Goal: Task Accomplishment & Management: Use online tool/utility

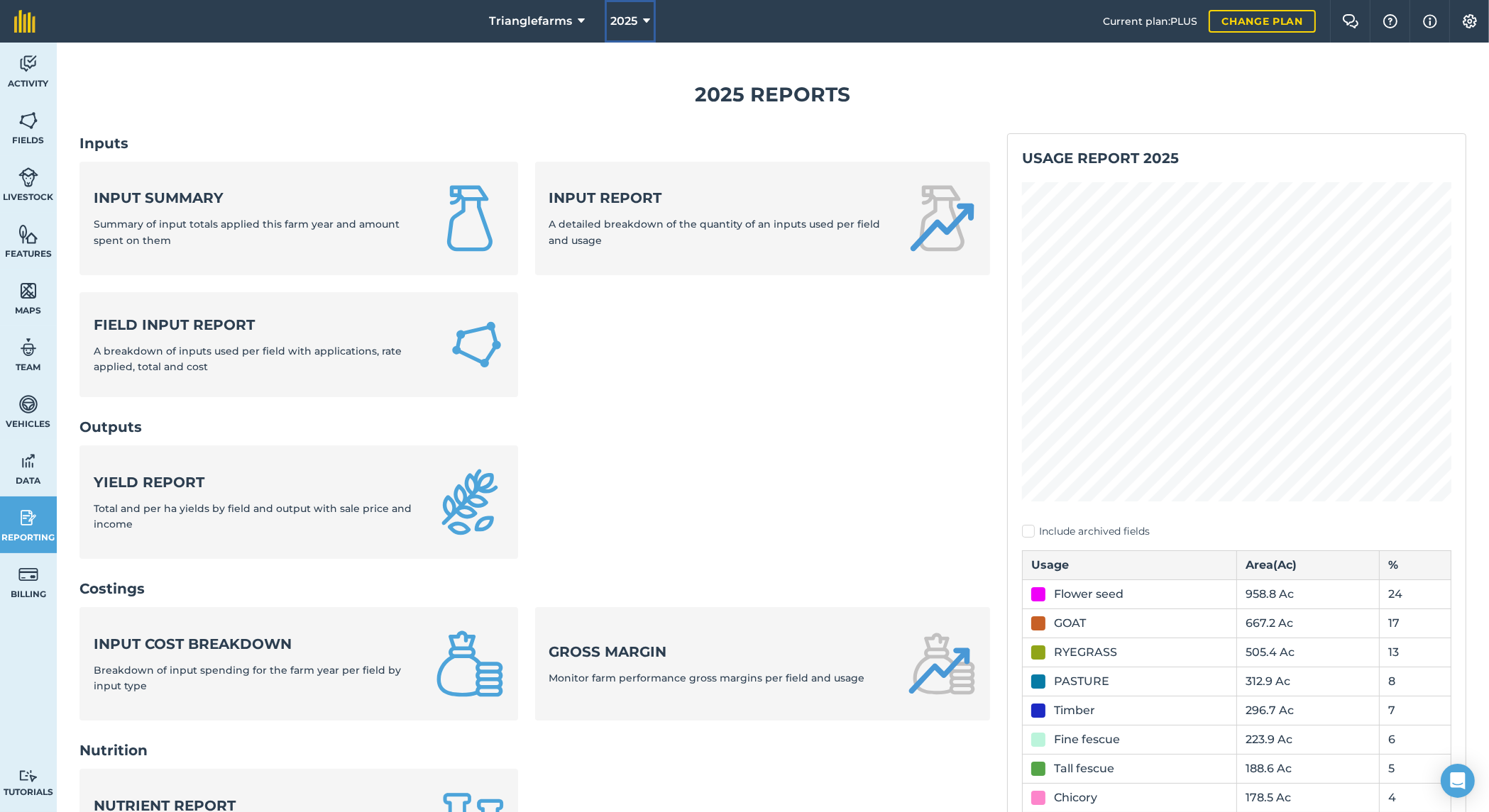
click at [634, 18] on span "2025" at bounding box center [624, 21] width 27 height 17
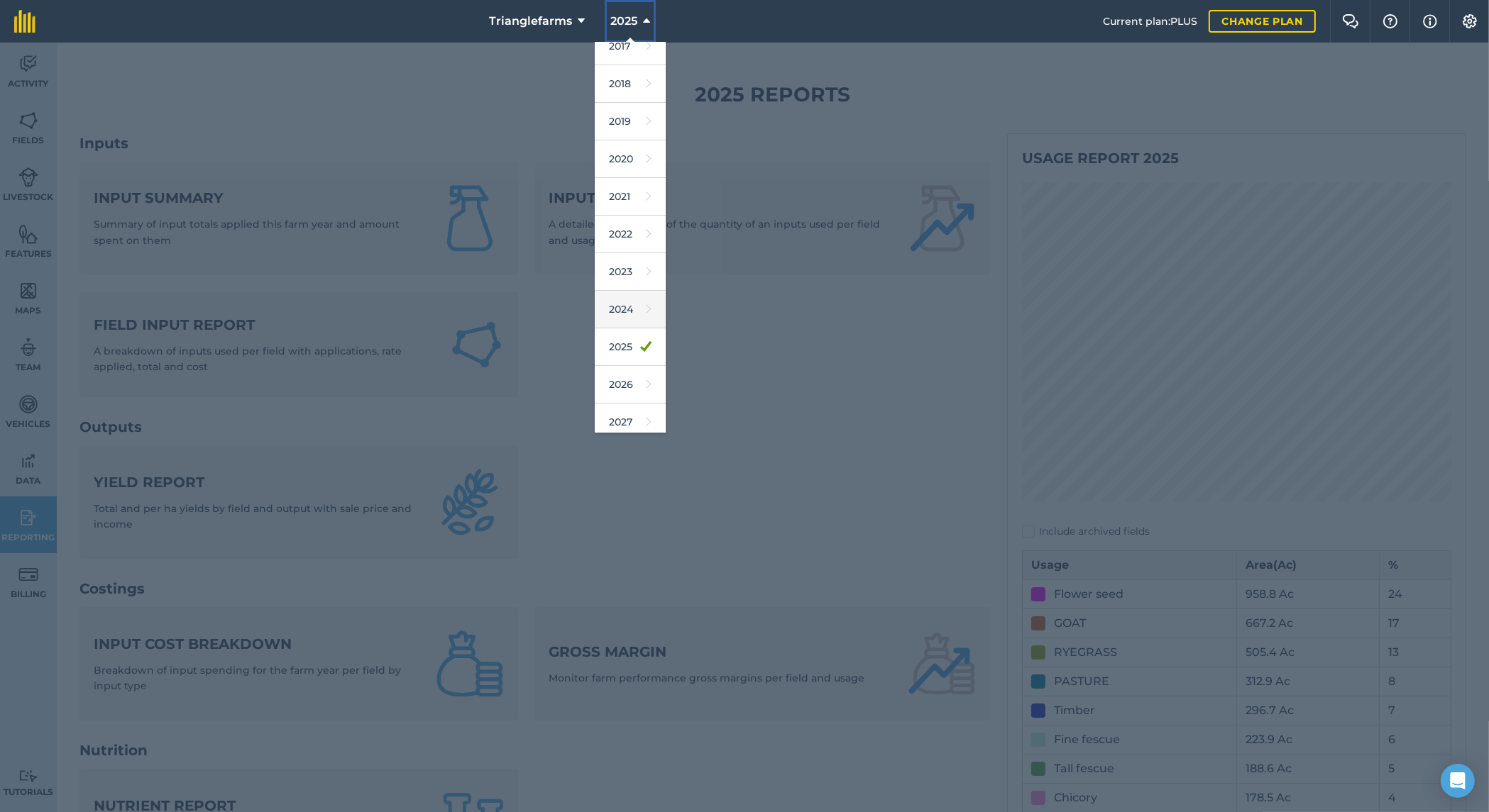
scroll to position [22, 0]
click at [617, 368] on link "2026" at bounding box center [630, 377] width 71 height 37
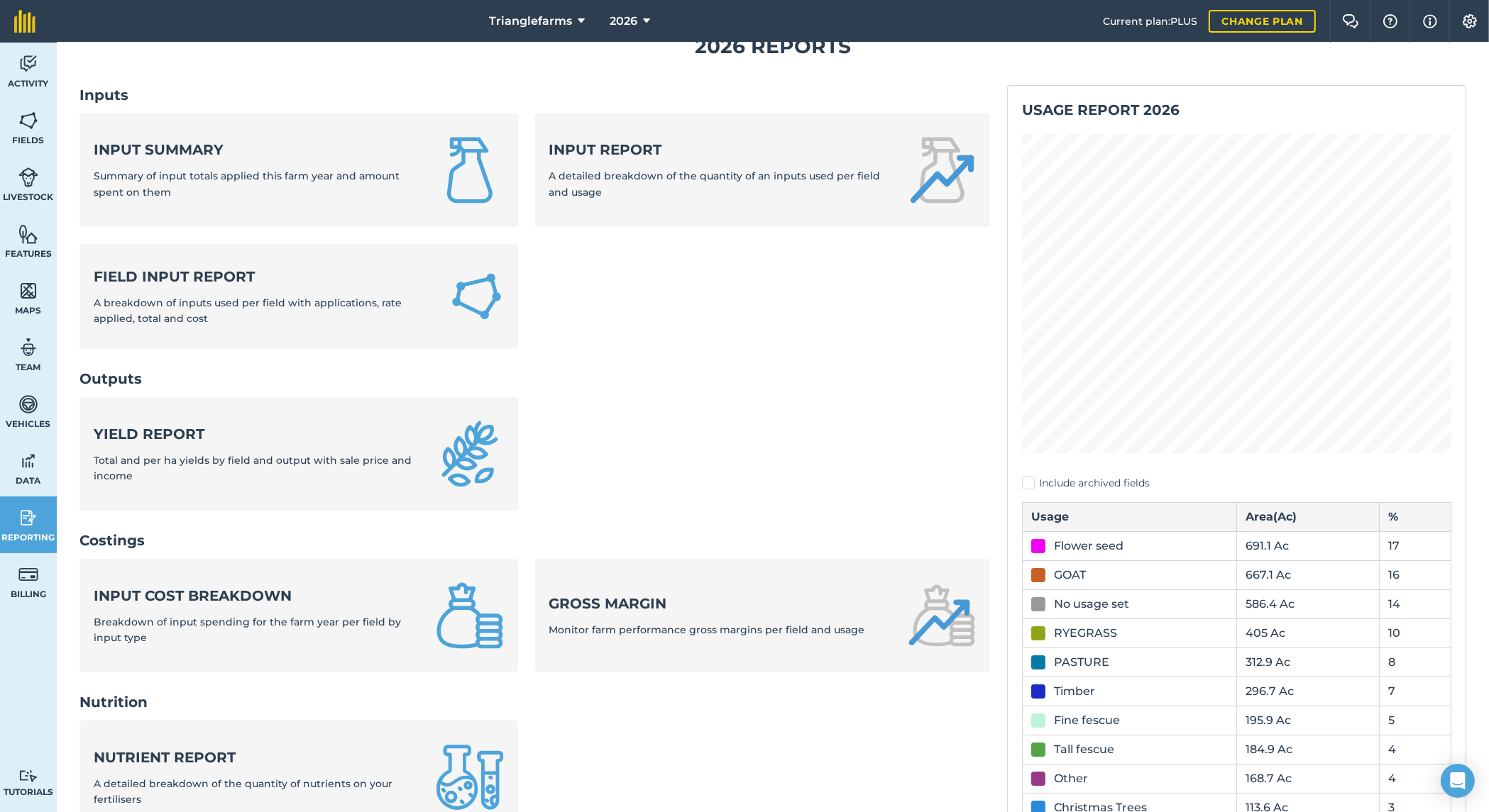
scroll to position [0, 0]
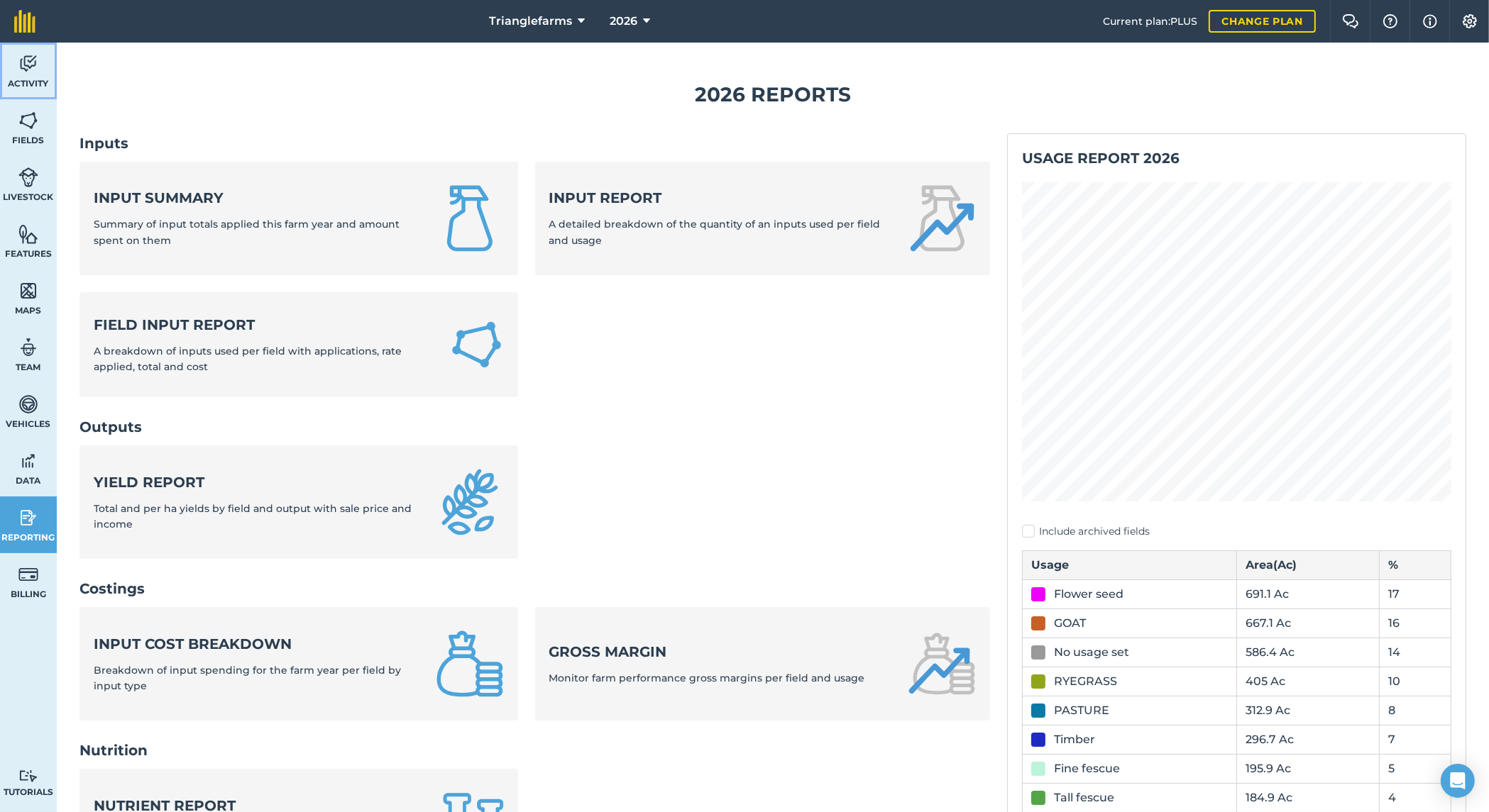
click at [29, 67] on img at bounding box center [28, 63] width 19 height 21
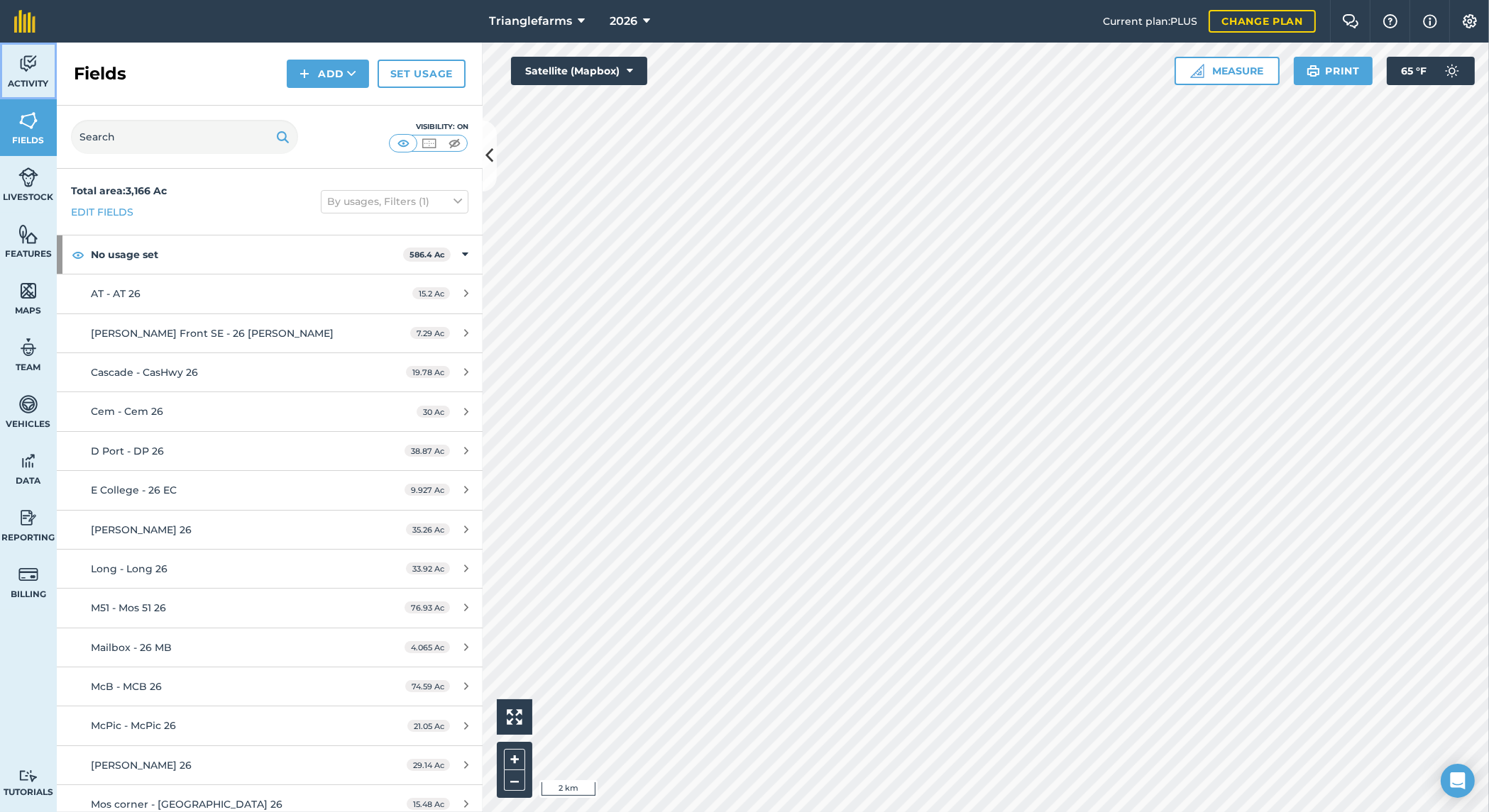
click at [25, 59] on img at bounding box center [28, 63] width 19 height 21
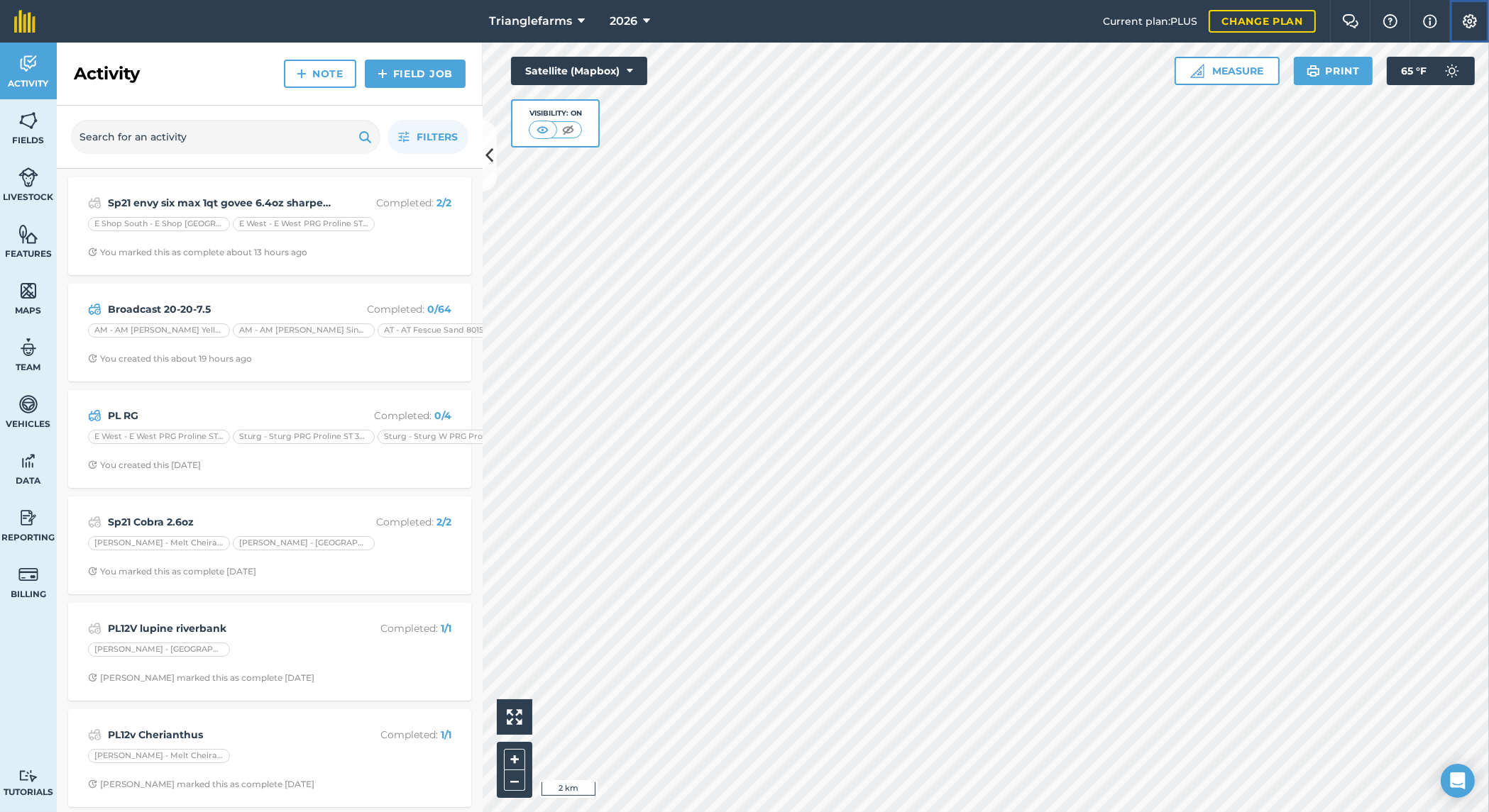
click at [1470, 19] on img at bounding box center [1470, 21] width 17 height 14
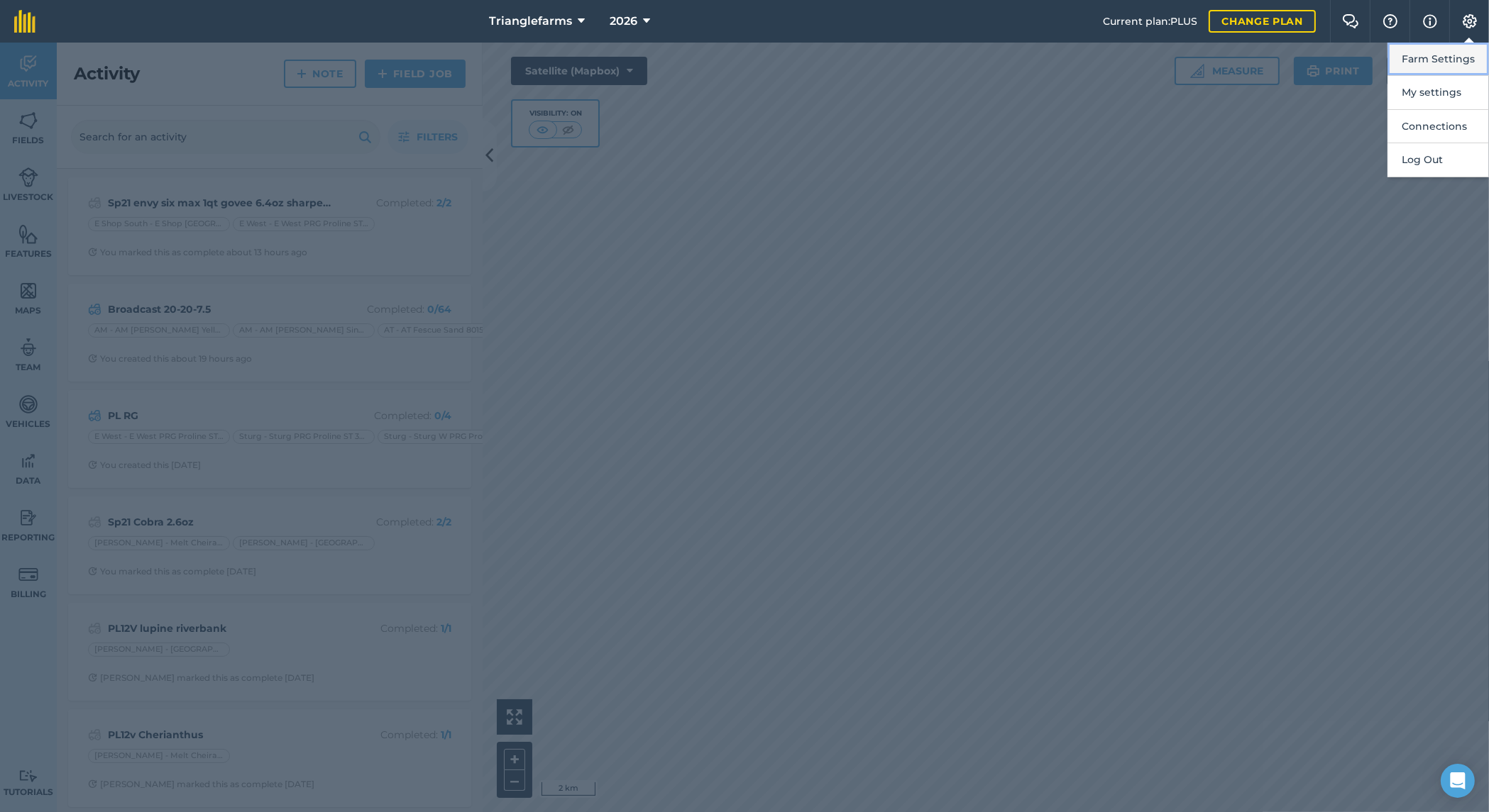
click at [1456, 59] on button "Farm Settings" at bounding box center [1438, 58] width 102 height 33
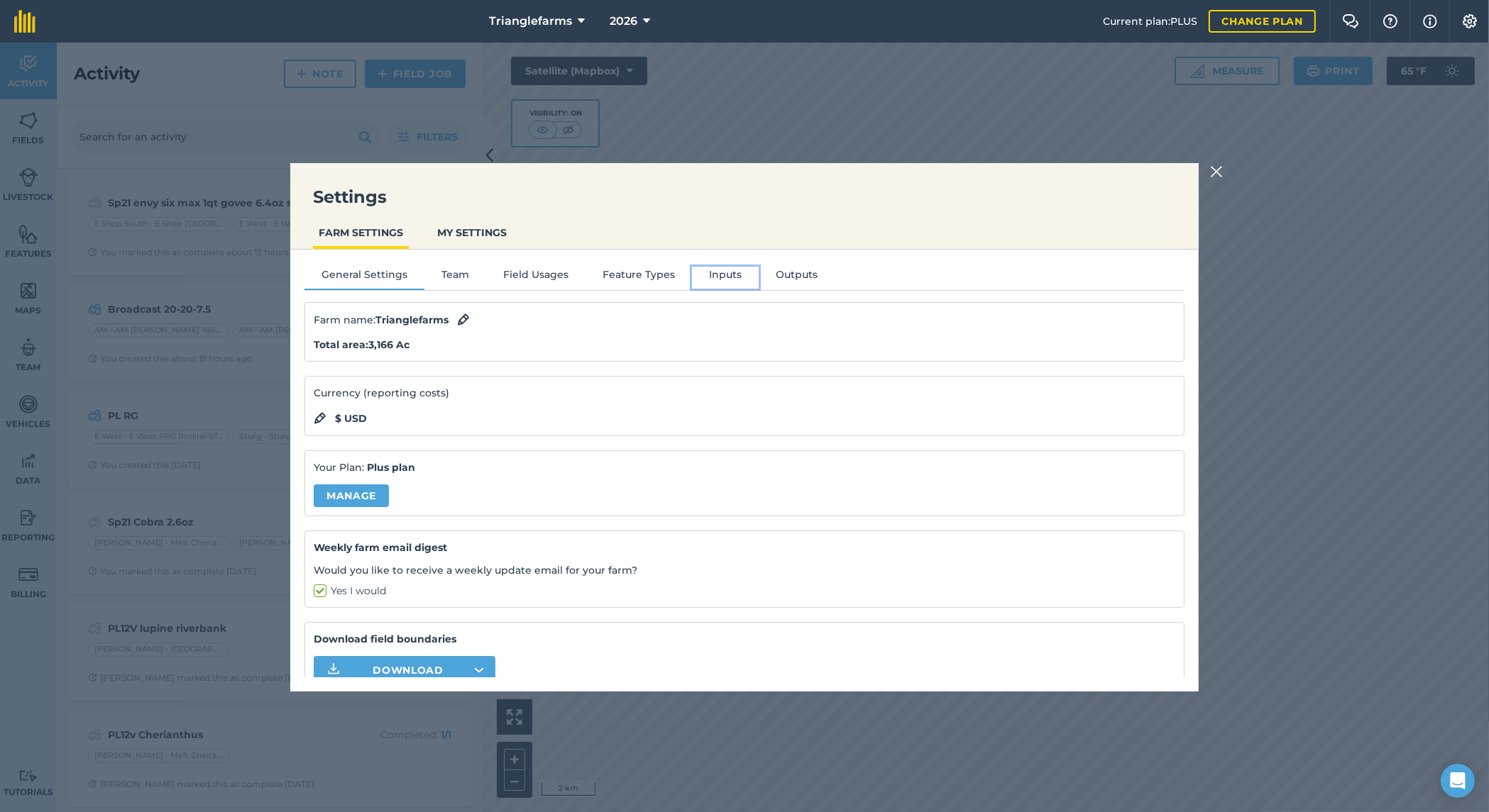
click at [717, 283] on button "Inputs" at bounding box center [725, 277] width 67 height 21
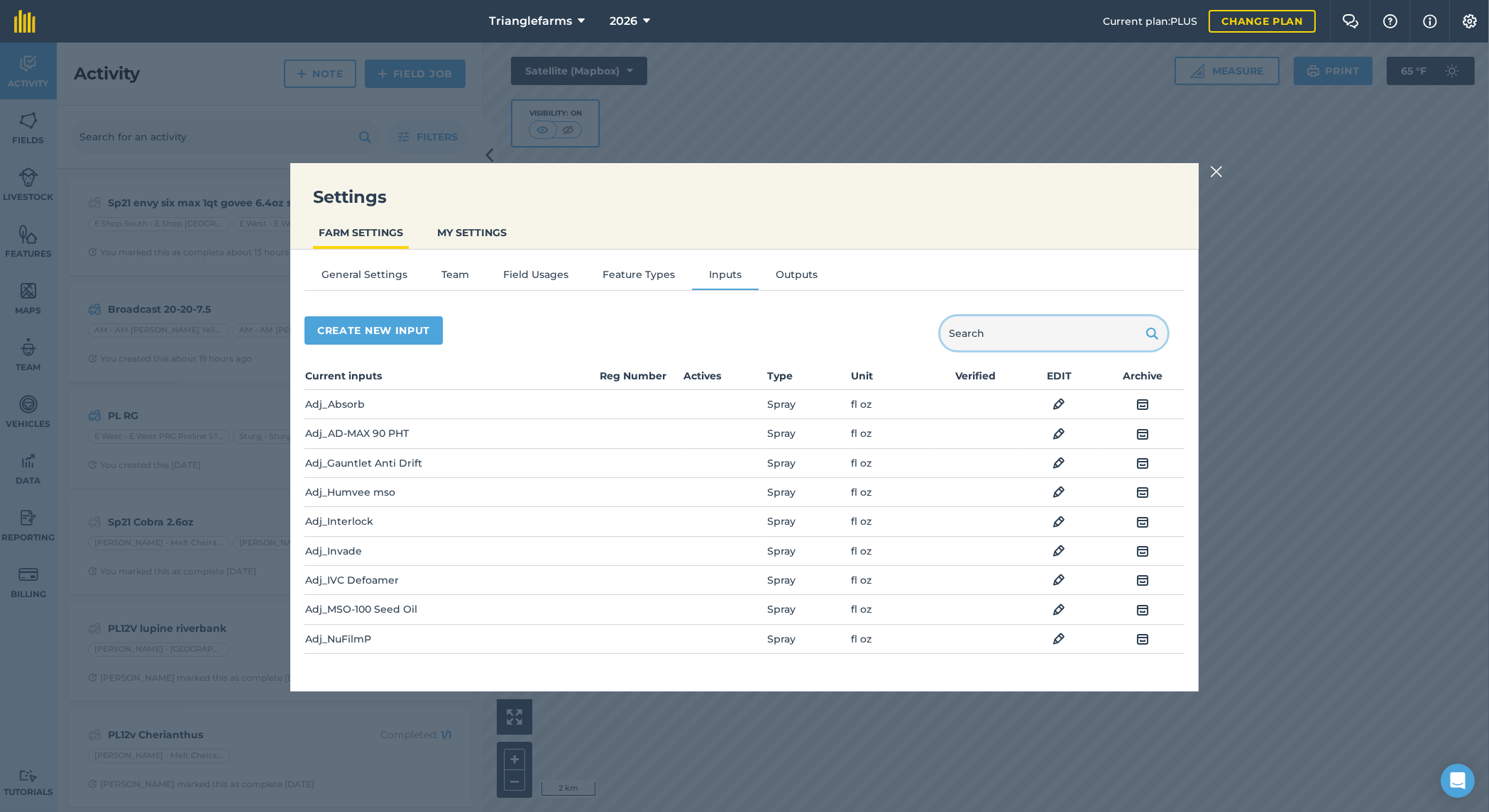
click at [1015, 346] on input "text" at bounding box center [1053, 333] width 227 height 34
type input "t"
type input "fung"
click at [1213, 168] on img at bounding box center [1216, 172] width 13 height 17
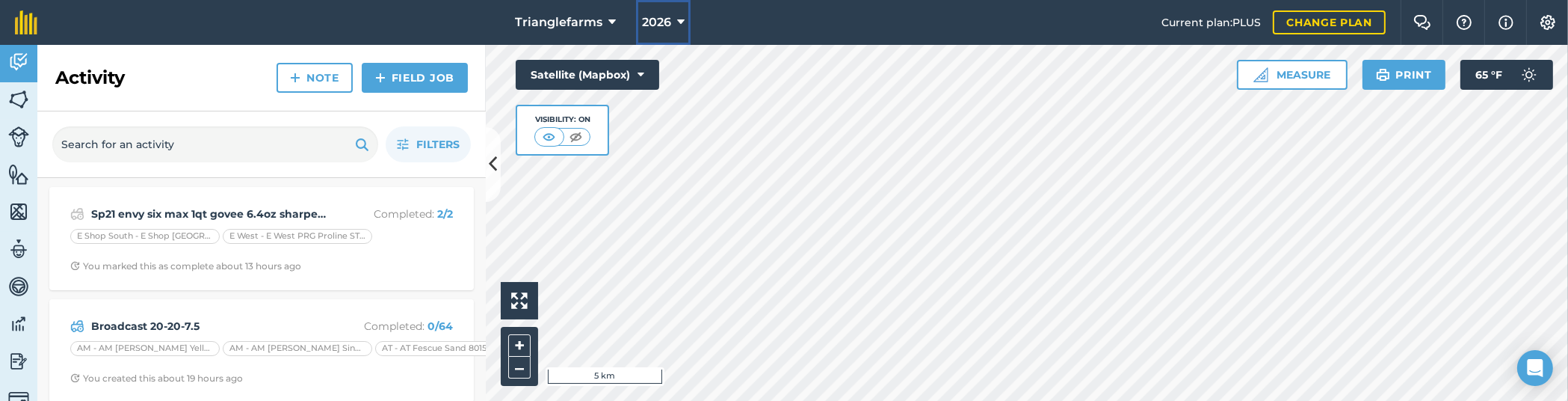
click at [662, 8] on button "2026" at bounding box center [663, 22] width 54 height 45
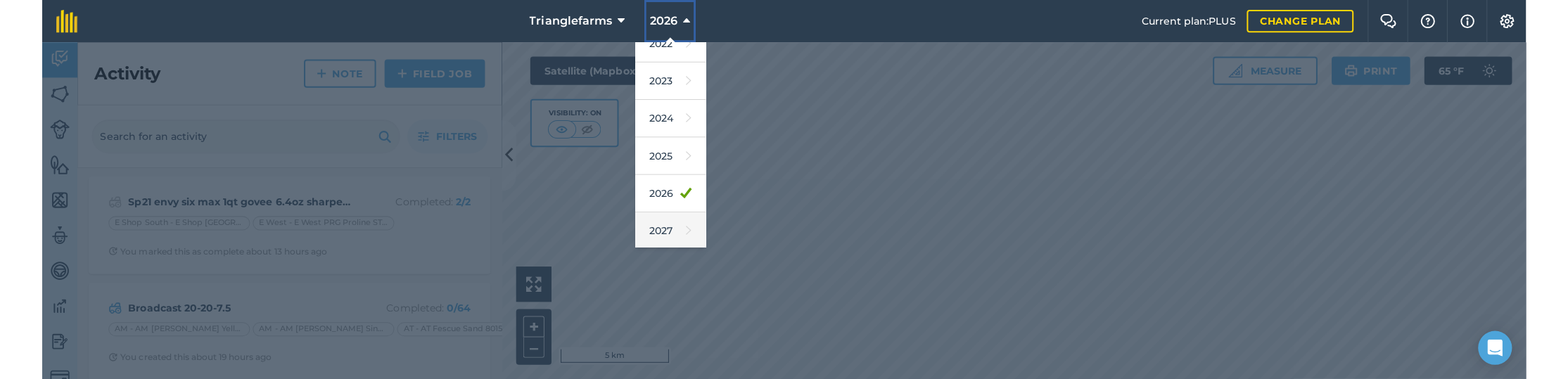
scroll to position [205, 0]
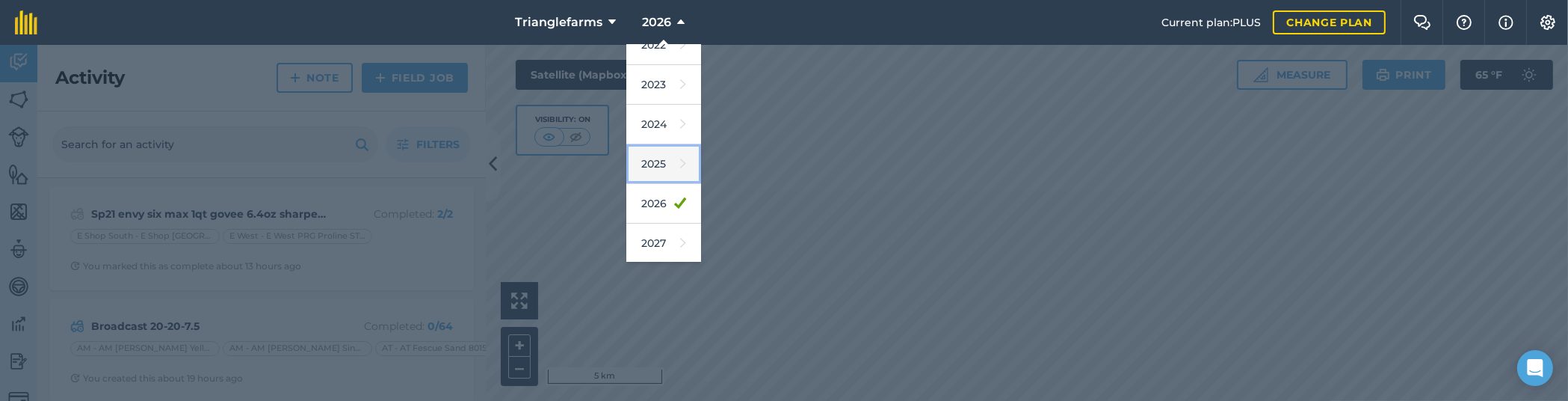
click at [649, 166] on link "2025" at bounding box center [664, 164] width 75 height 39
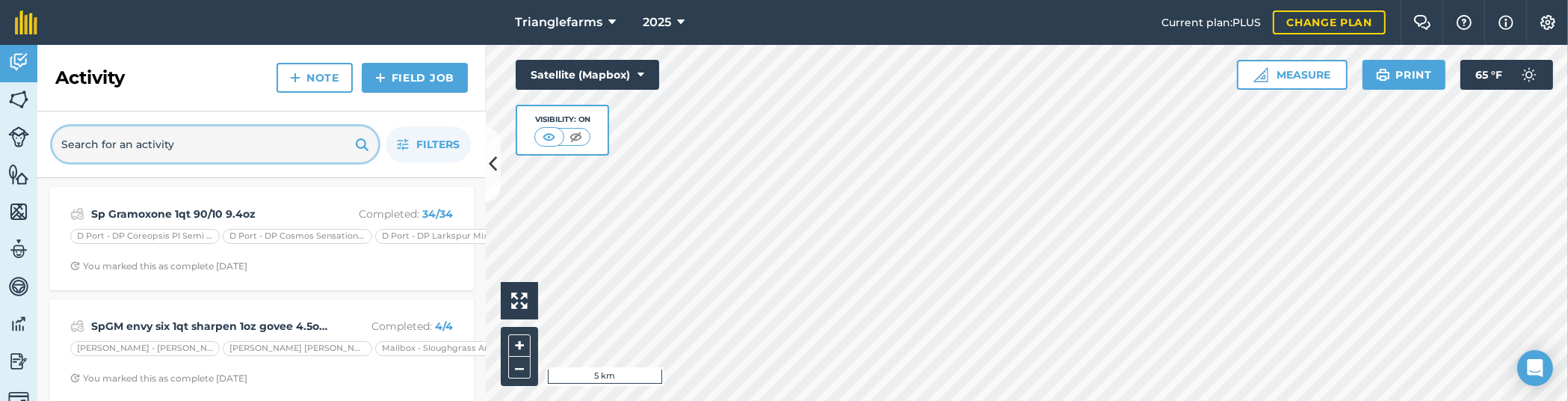
click at [196, 149] on input "text" at bounding box center [216, 144] width 326 height 36
paste input "Sp24 widematch 1.5pt Mcpa 1.5pt Huskie 1pt dicamba"
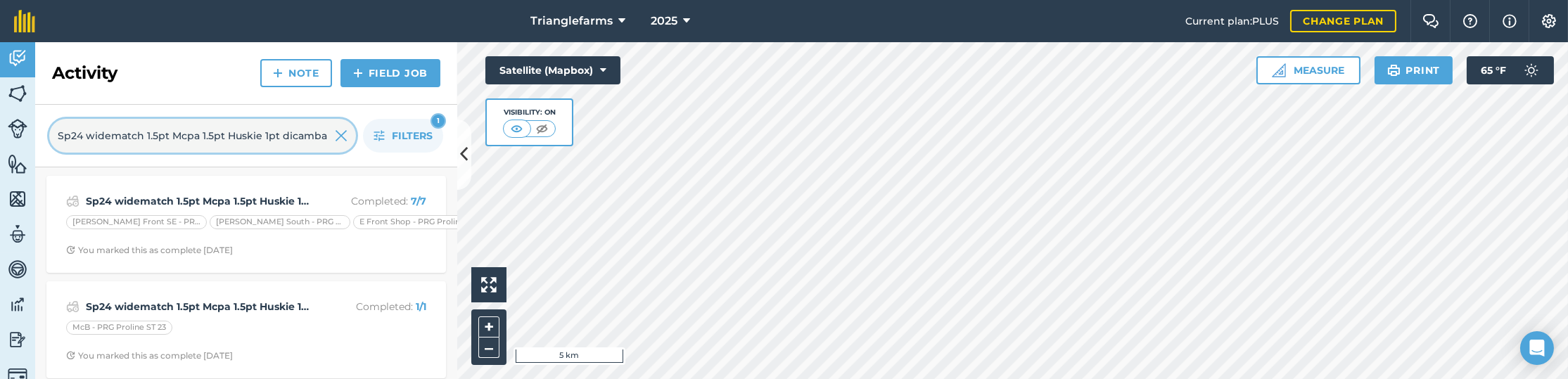
scroll to position [17, 0]
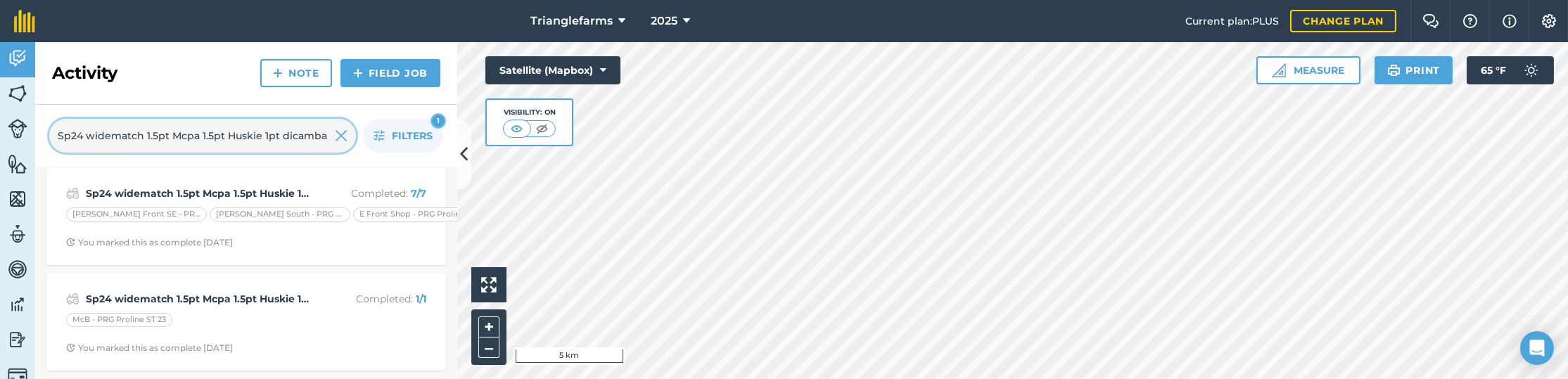
type input "Sp24 widematch 1.5pt Mcpa 1.5pt Huskie 1pt dicamba"
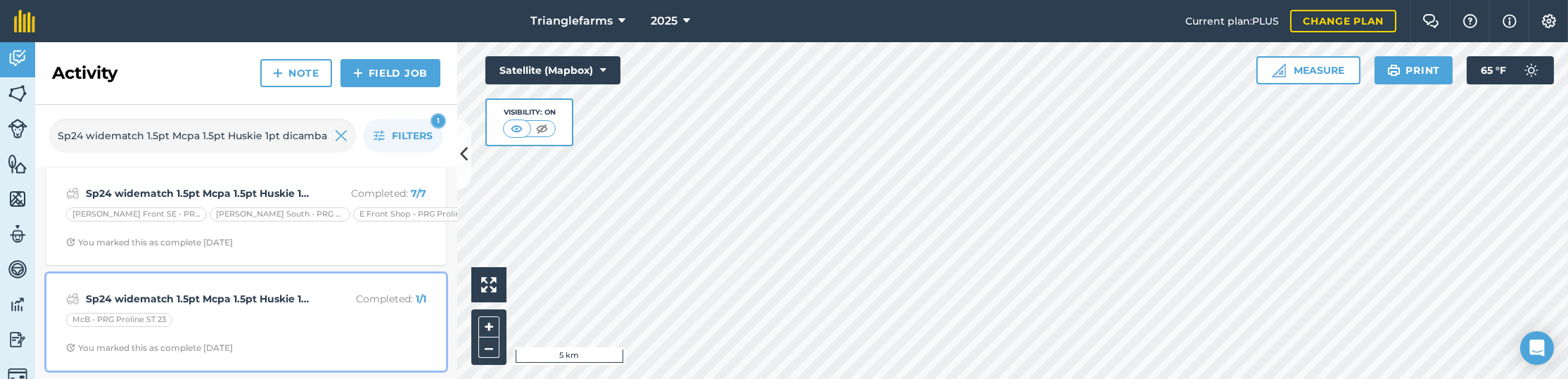
click at [269, 293] on strong "Sp24 widematch 1.5pt Mcpa 1.5pt Huskie 1pt dicamba" at bounding box center [197, 299] width 223 height 15
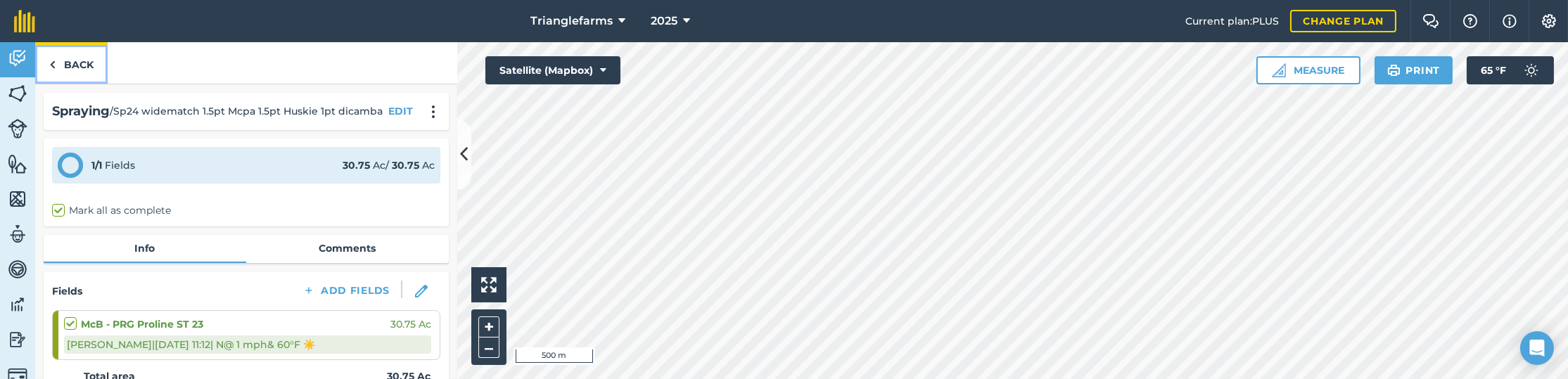
click at [70, 64] on link "Back" at bounding box center [71, 62] width 72 height 41
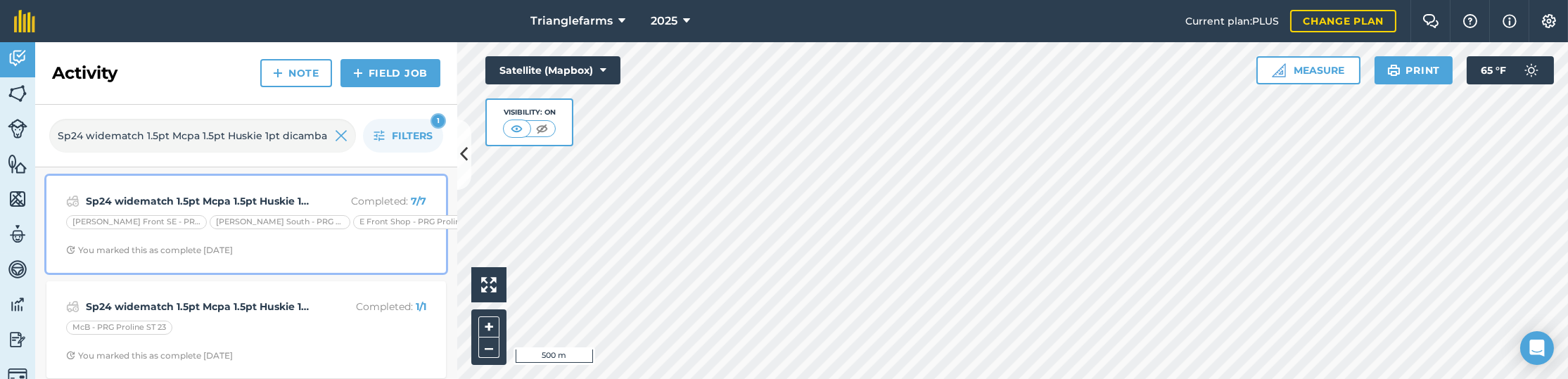
click at [197, 197] on strong "Sp24 widematch 1.5pt Mcpa 1.5pt Huskie 1pt dicamba" at bounding box center [197, 201] width 223 height 15
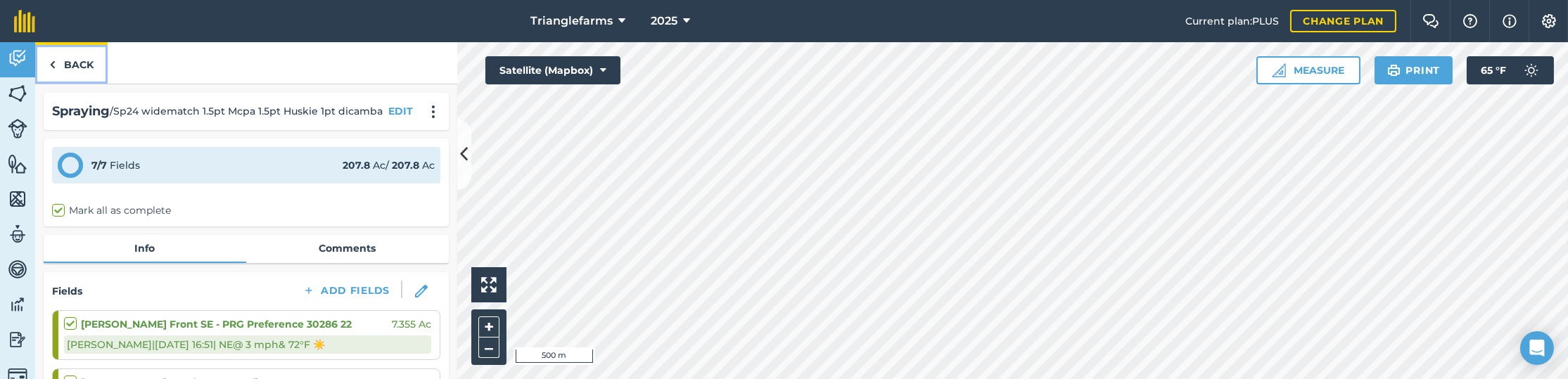
click at [86, 65] on link "Back" at bounding box center [71, 62] width 72 height 41
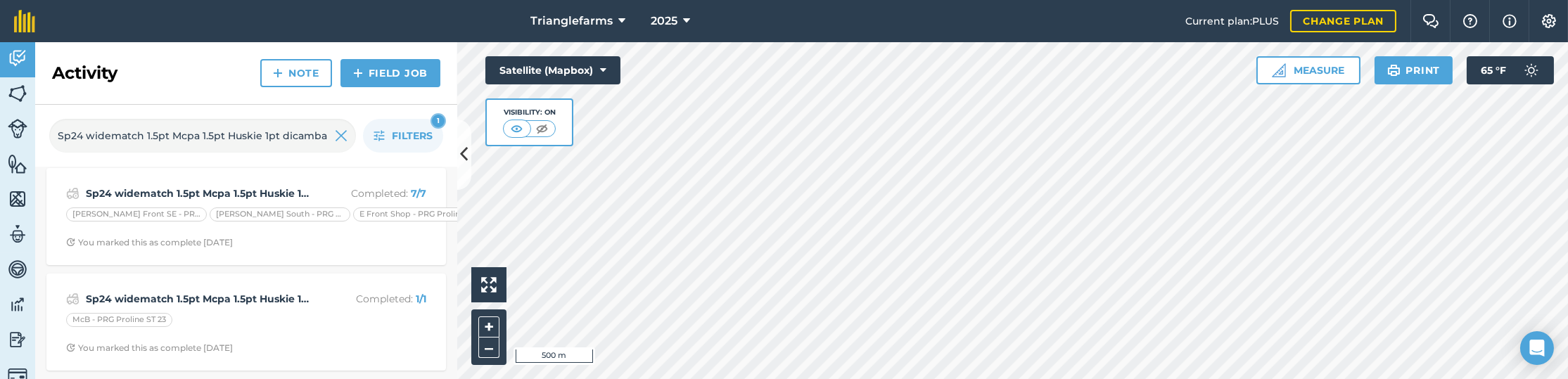
scroll to position [17, 0]
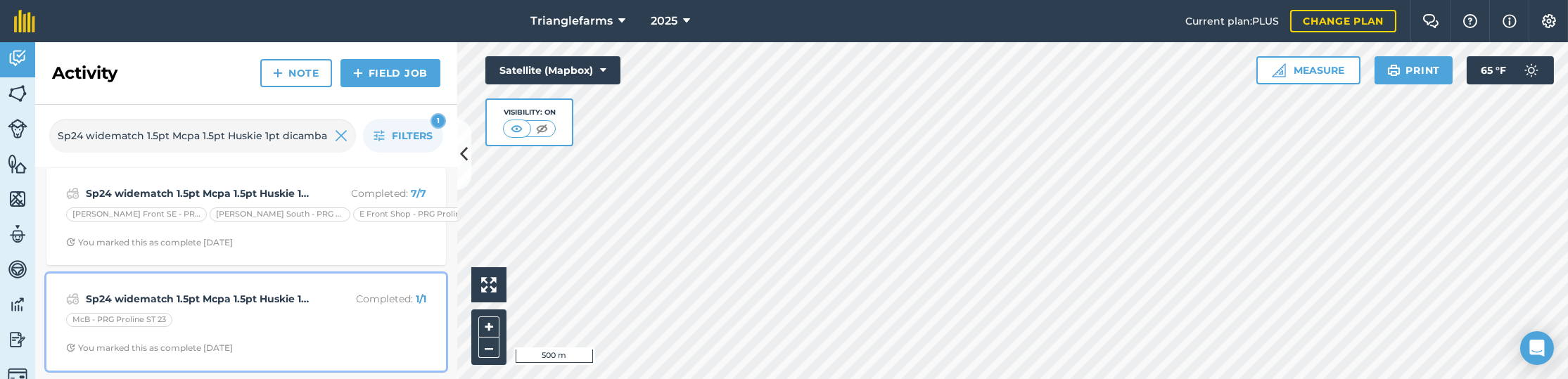
click at [243, 293] on strong "Sp24 widematch 1.5pt Mcpa 1.5pt Huskie 1pt dicamba" at bounding box center [197, 299] width 223 height 15
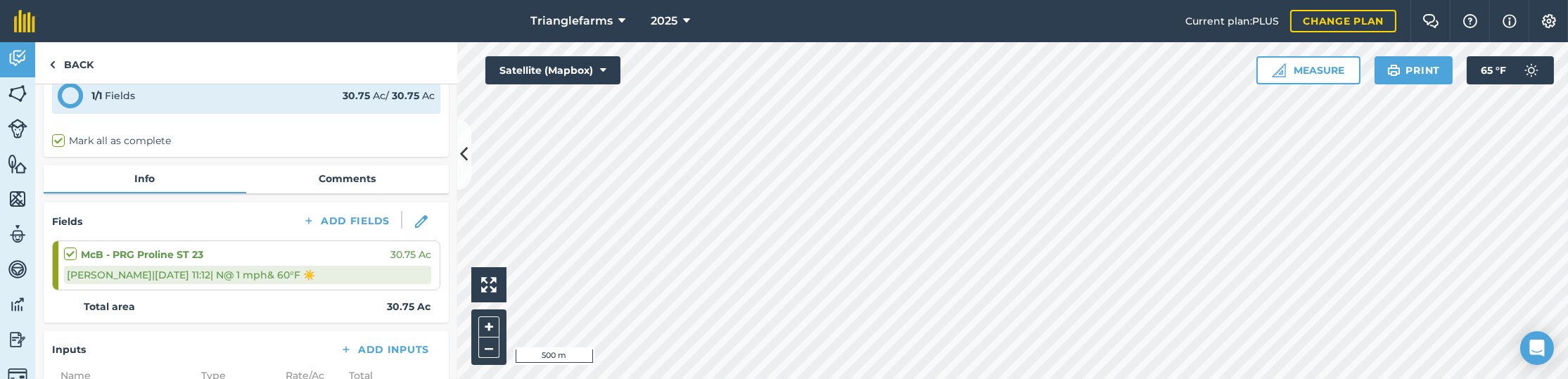
scroll to position [91, 0]
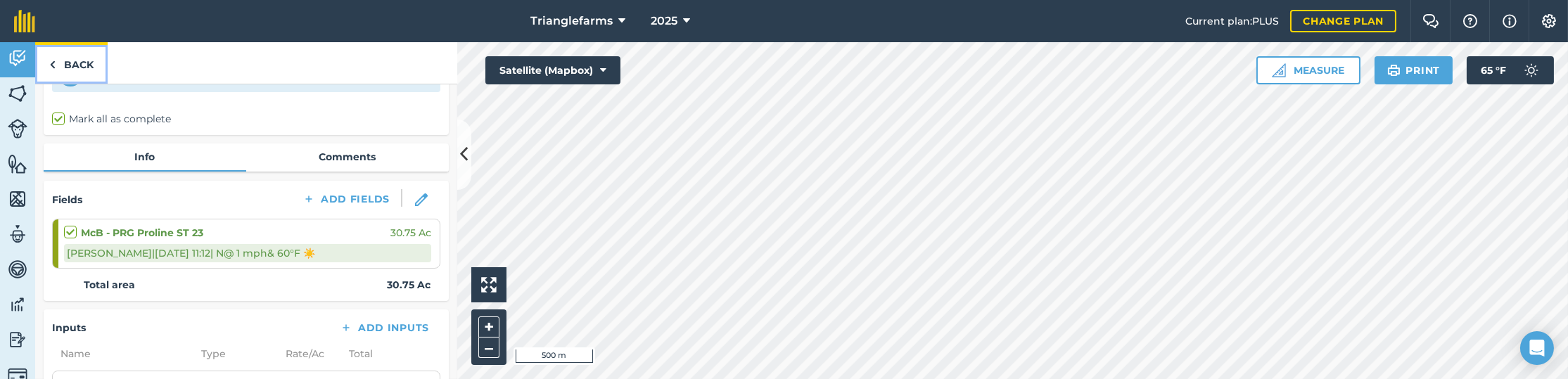
click at [84, 65] on link "Back" at bounding box center [71, 62] width 72 height 41
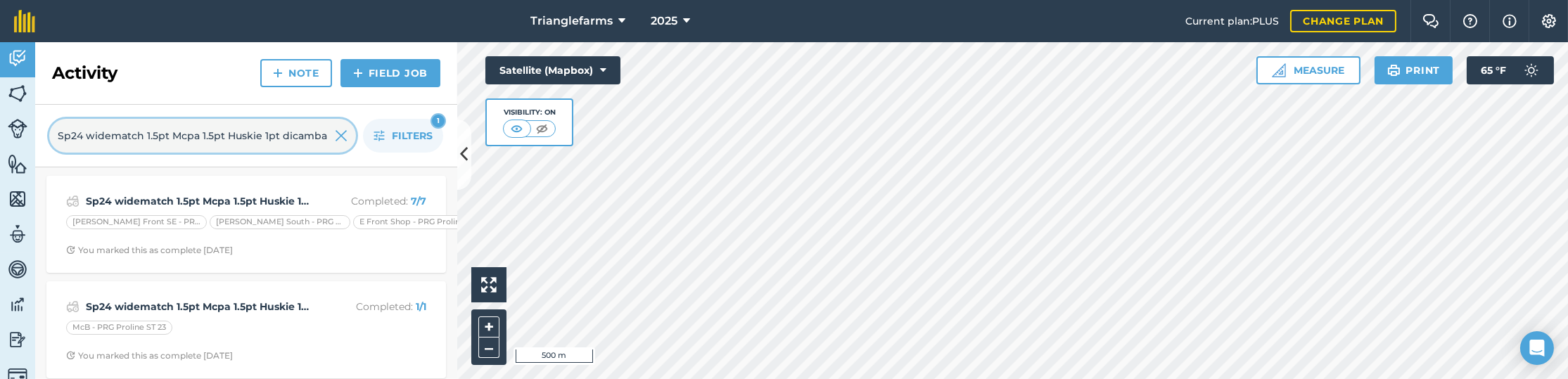
click at [211, 133] on input "Sp24 widematch 1.5pt Mcpa 1.5pt Huskie 1pt dicamba" at bounding box center [203, 136] width 307 height 34
paste input "3pt Huskie 1pt Mcpa 1.5pt"
type input "Sp24 widematch 1.3pt Huskie 1pt Mcpa 1.5pt"
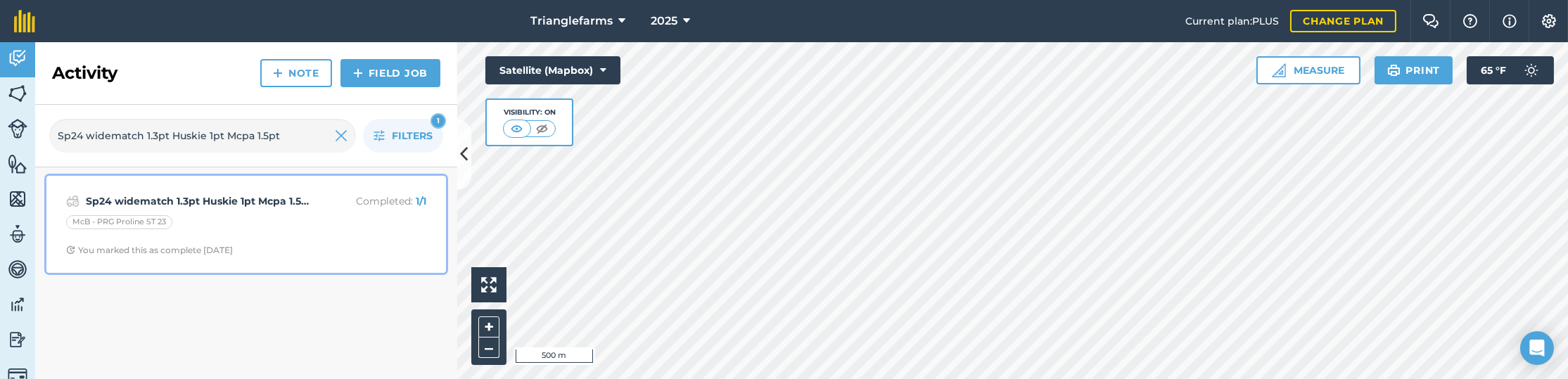
click at [236, 205] on strong "Sp24 widematch 1.3pt Huskie 1pt Mcpa 1.5pt" at bounding box center [197, 201] width 223 height 15
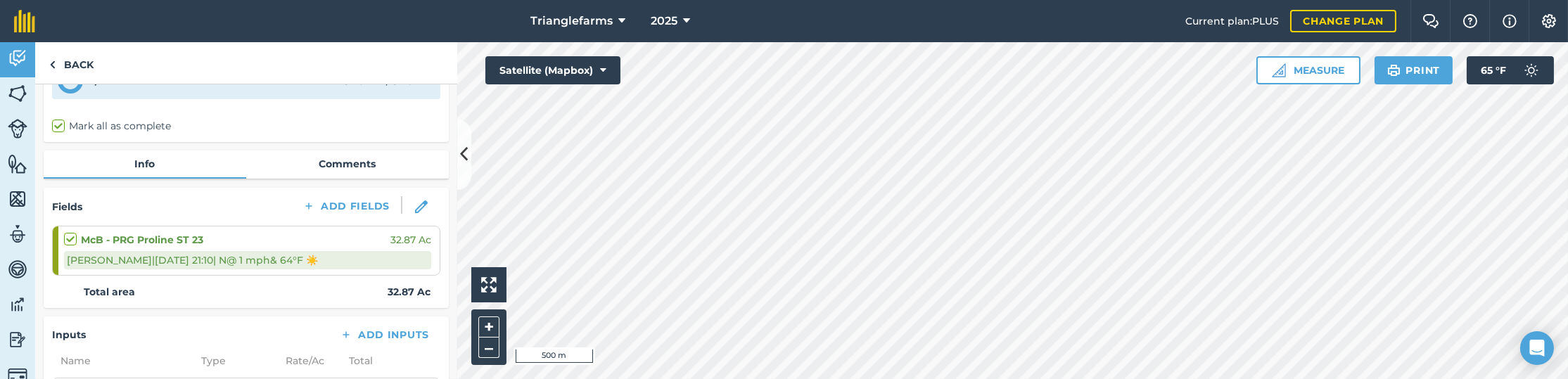
scroll to position [63, 0]
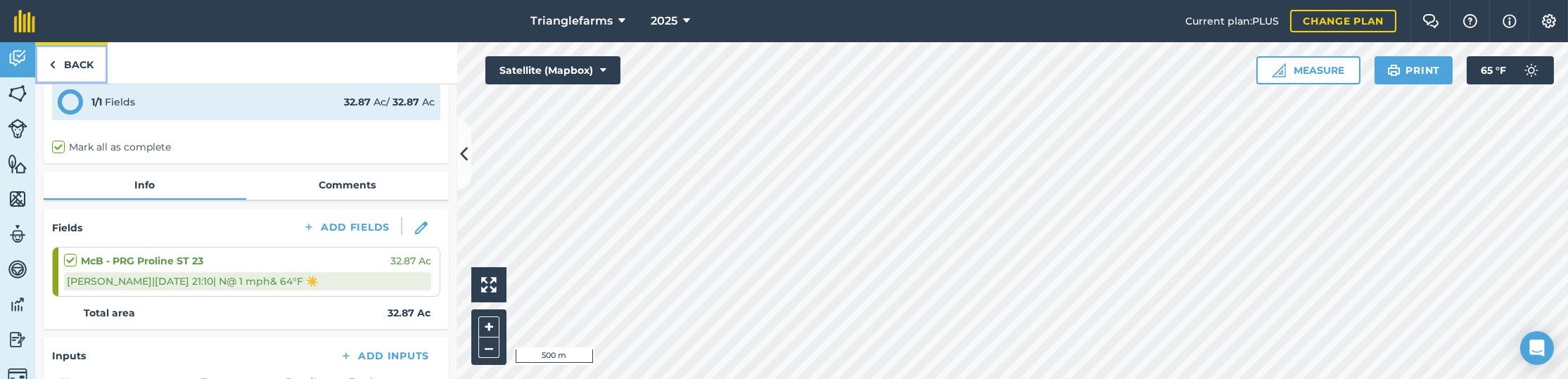
click at [64, 54] on link "Back" at bounding box center [71, 62] width 72 height 41
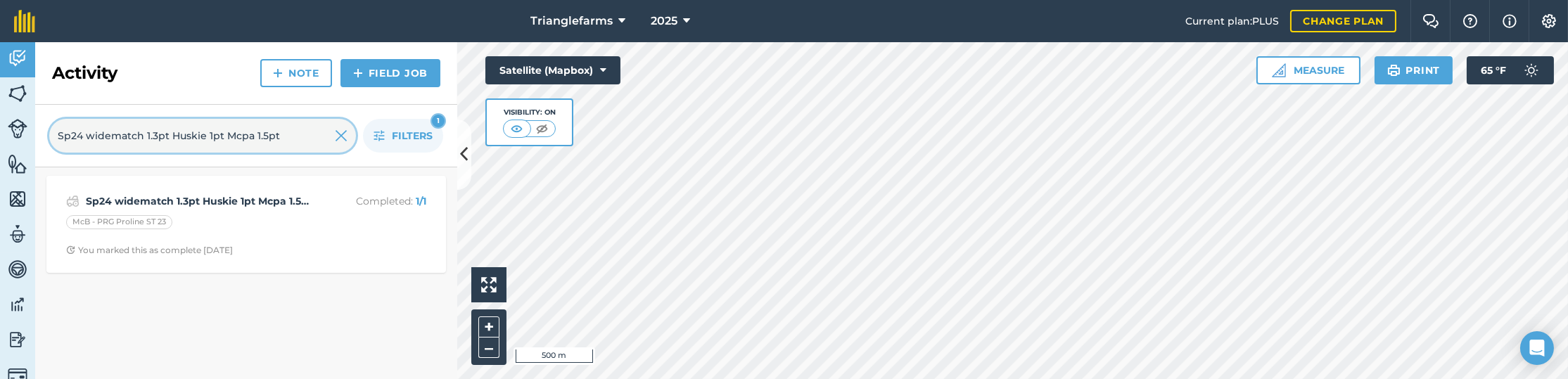
click at [161, 138] on input "Sp24 widematch 1.3pt Huskie 1pt Mcpa 1.5pt" at bounding box center [203, 136] width 307 height 34
paste input "Dimetric 7oz Govve 7oz 4023 24 20gpa"
type input "Sp Dimetric 7oz Govve 7oz 4023 24 20gpa"
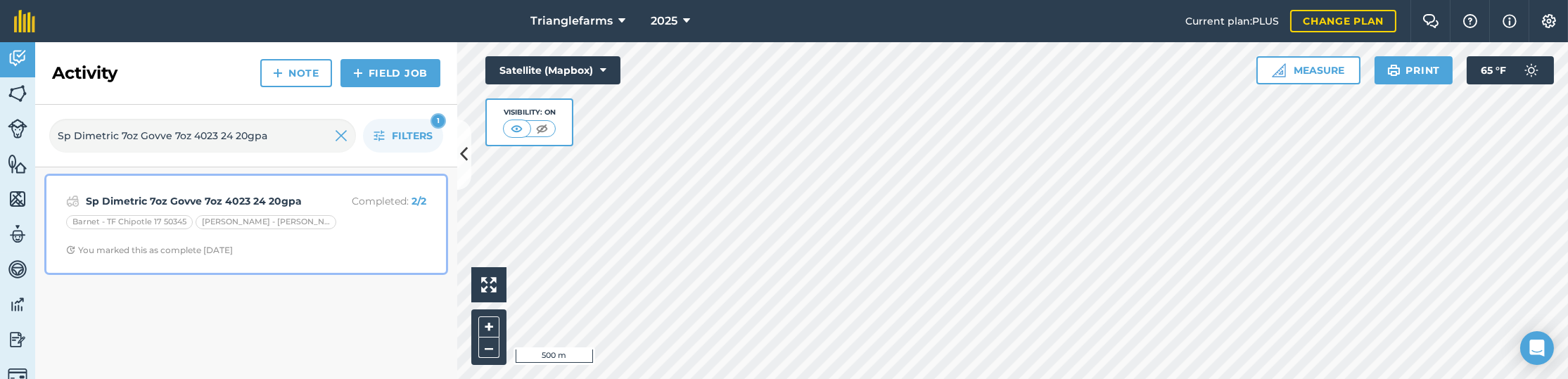
click at [322, 204] on p "Completed : 2 / 2" at bounding box center [370, 201] width 112 height 15
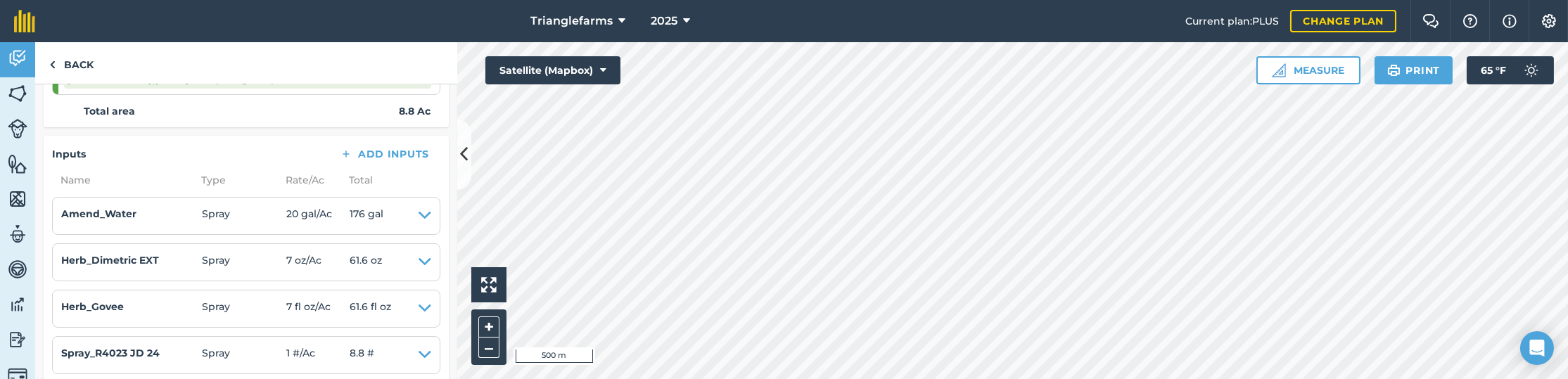
scroll to position [313, 0]
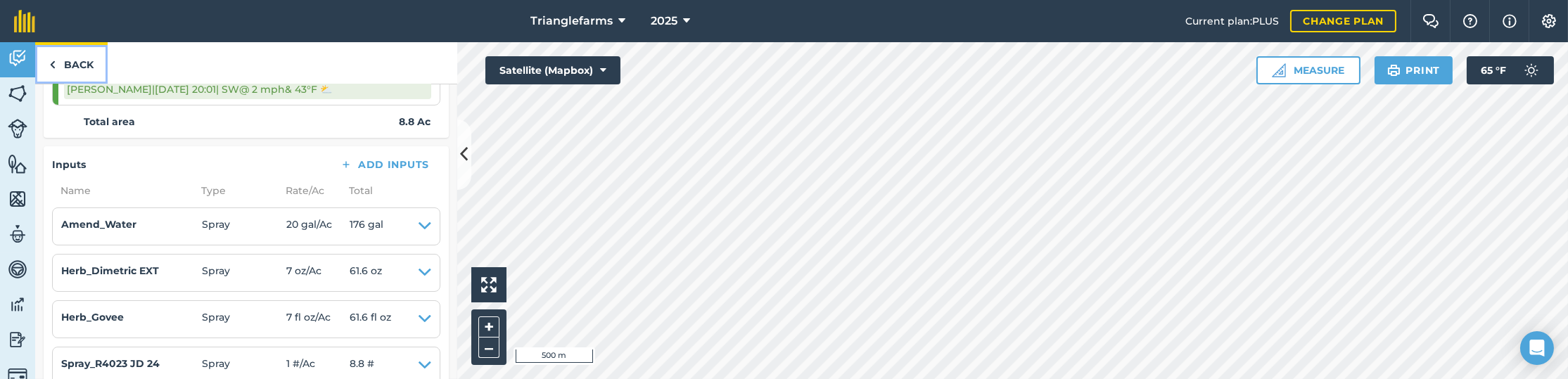
click at [70, 65] on link "Back" at bounding box center [71, 62] width 72 height 41
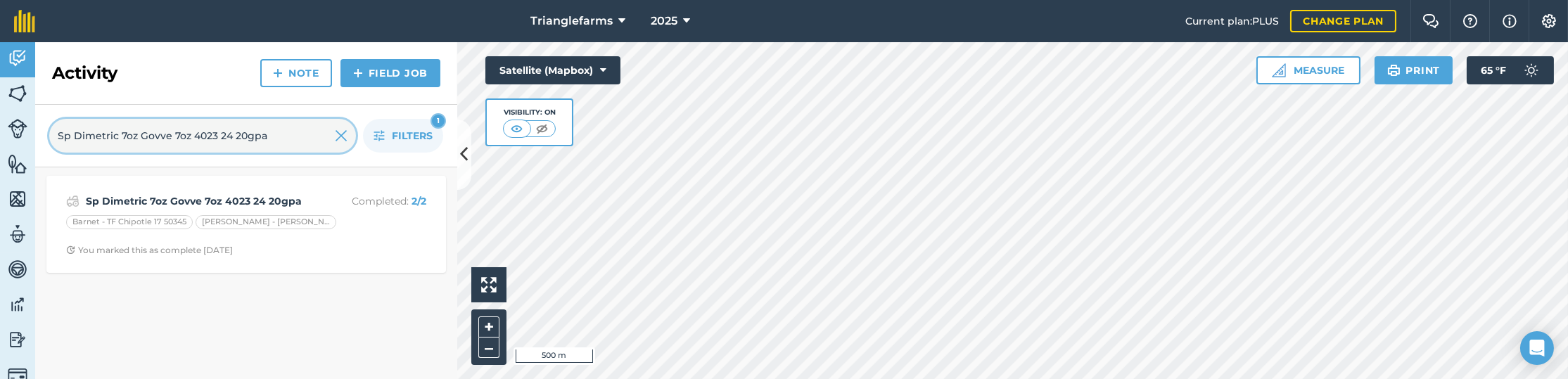
click at [161, 133] on input "Sp Dimetric 7oz Govve 7oz 4023 24 20gpa" at bounding box center [203, 136] width 307 height 34
paste input "er"
type input "Sp Dimetric 7oz Gover 7oz 4023 24 20gpa"
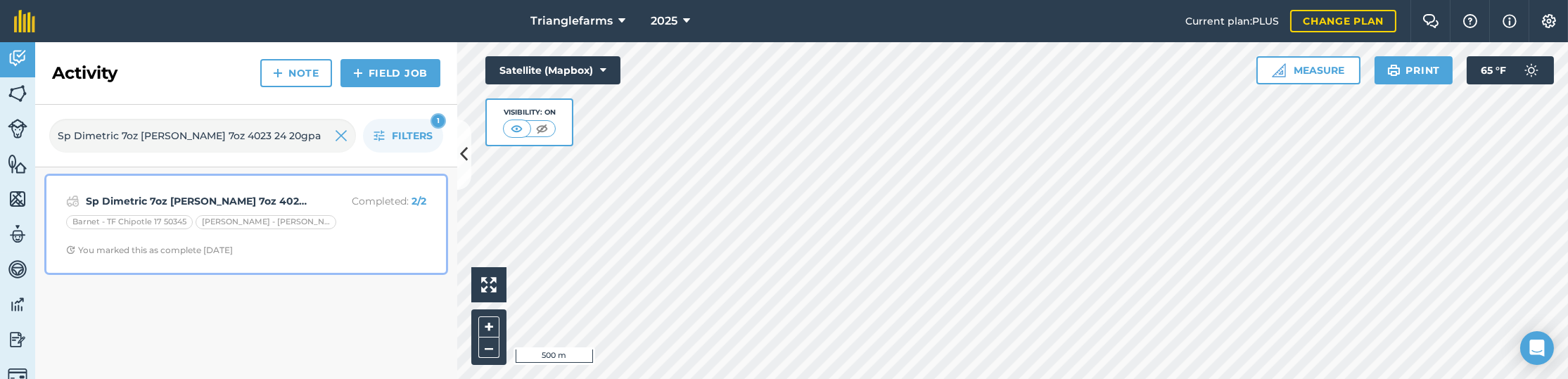
click at [330, 226] on div "Barnet - TF Chipotle 17 50345 Melton - TF Stetson II 18" at bounding box center [246, 225] width 360 height 18
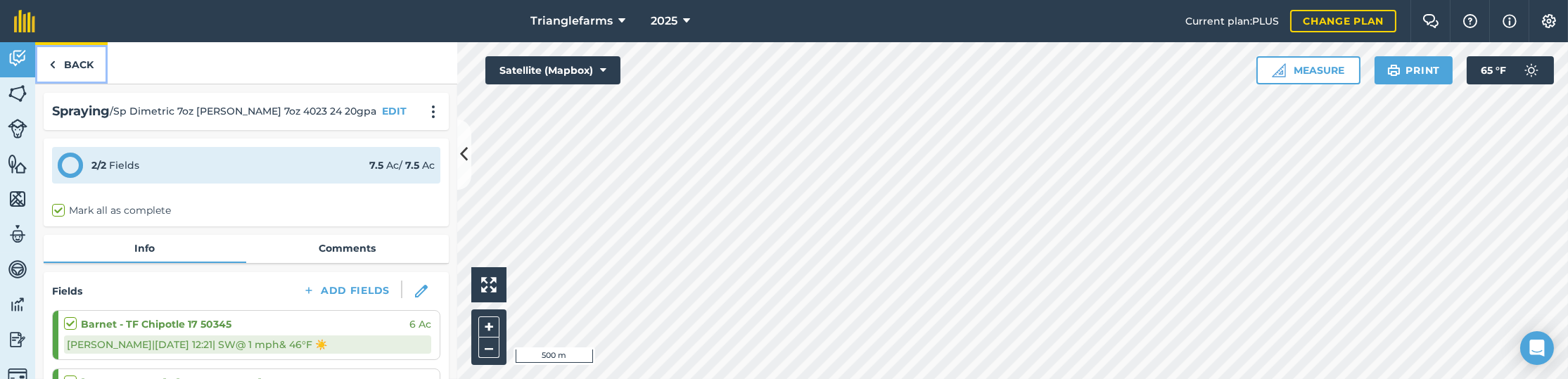
click at [60, 60] on link "Back" at bounding box center [71, 62] width 72 height 41
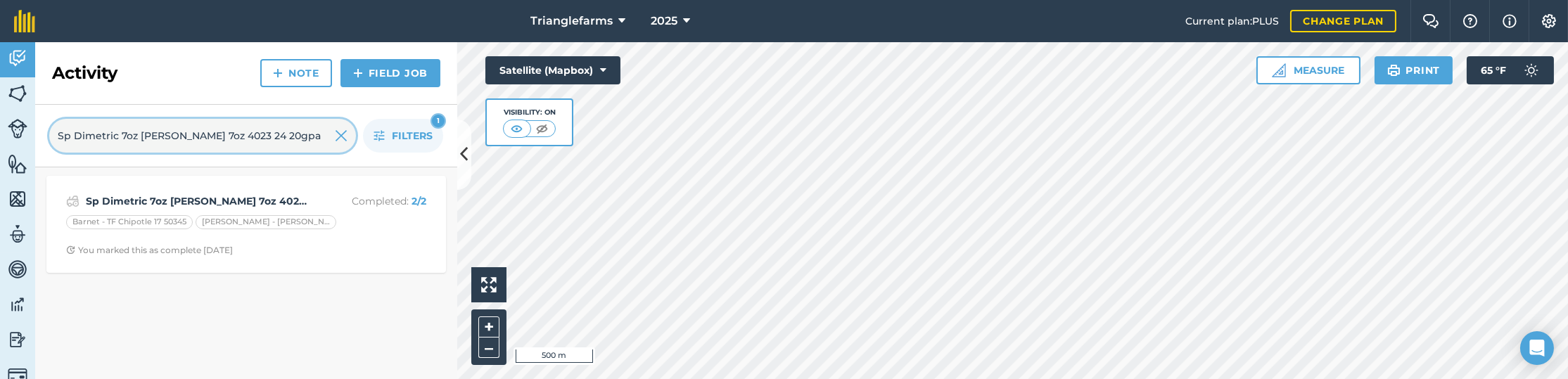
click at [294, 138] on input "Sp Dimetric 7oz Gover 7oz 4023 24 20gpa" at bounding box center [203, 136] width 307 height 34
click at [199, 139] on input "Sp Dimetric 7oz Gover 7oz 4023 24 20gpa" at bounding box center [203, 136] width 307 height 34
paste input "P-Border2-Revolt 3oz Roundup 54.9oz Voyager90/10 6.9oz Guantlet 2oz Opensight 2…"
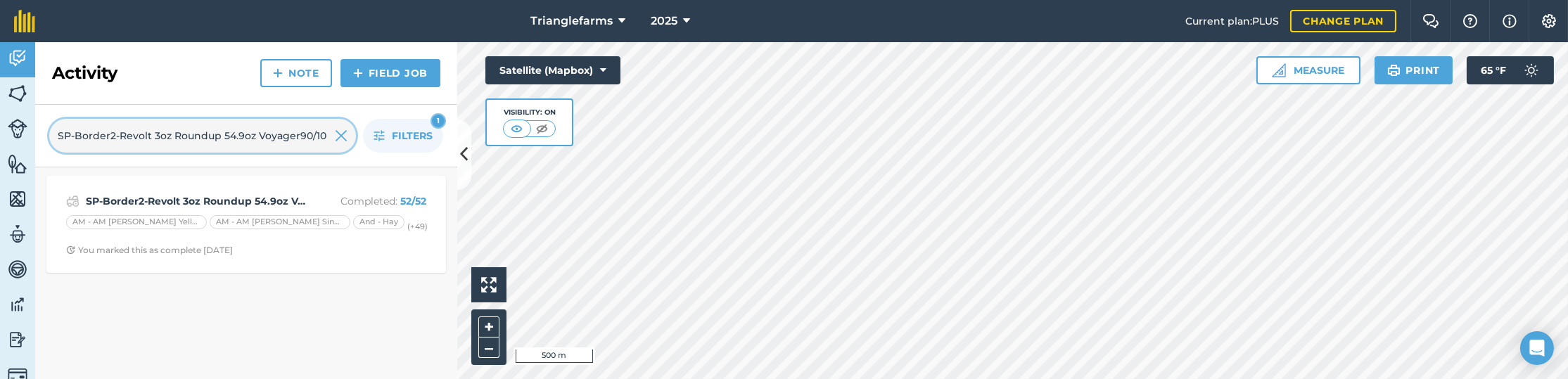
click at [142, 137] on input "SP-Border2-Revolt 3oz Roundup 54.9oz Voyager90/10 6.9oz Guantlet 2oz Opensight …" at bounding box center [203, 136] width 307 height 34
paste input "4-Esplanade 7.1"
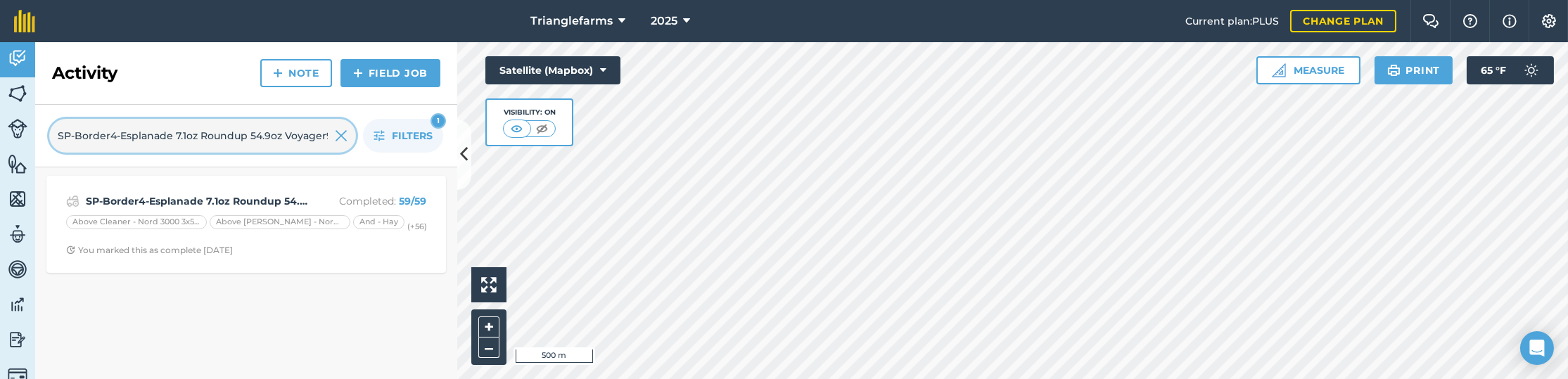
click at [180, 139] on input "SP-Border4-Esplanade 7.1oz Roundup 54.9oz Voyager90/10 6.9oz Guantlet 2oz Opens…" at bounding box center [203, 136] width 307 height 34
paste input "p envy six max 1qt govee 4oz 24d6e 1.33pt 4023 24"
type input "Sp envy six max 1qt govee 4oz 24d6e 1.33pt 4023 24"
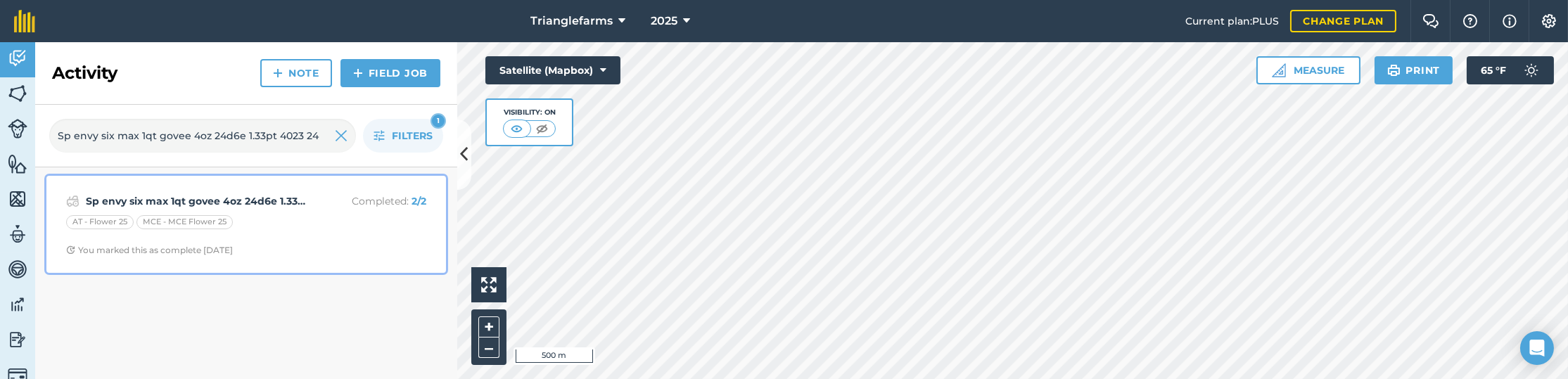
click at [262, 215] on div "AT - Flower 25 MCE - MCE Flower 25" at bounding box center [246, 225] width 360 height 18
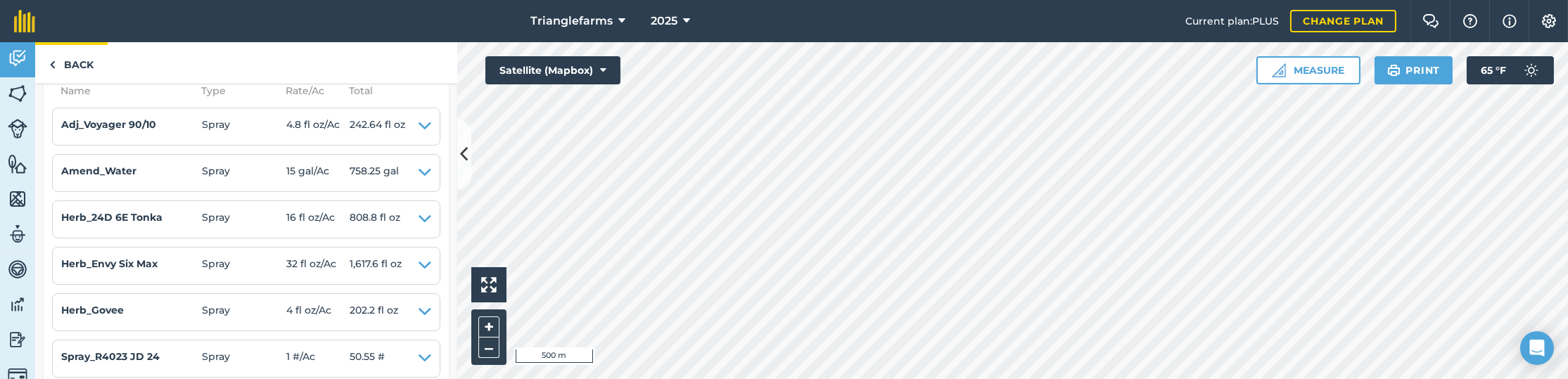
scroll to position [406, 0]
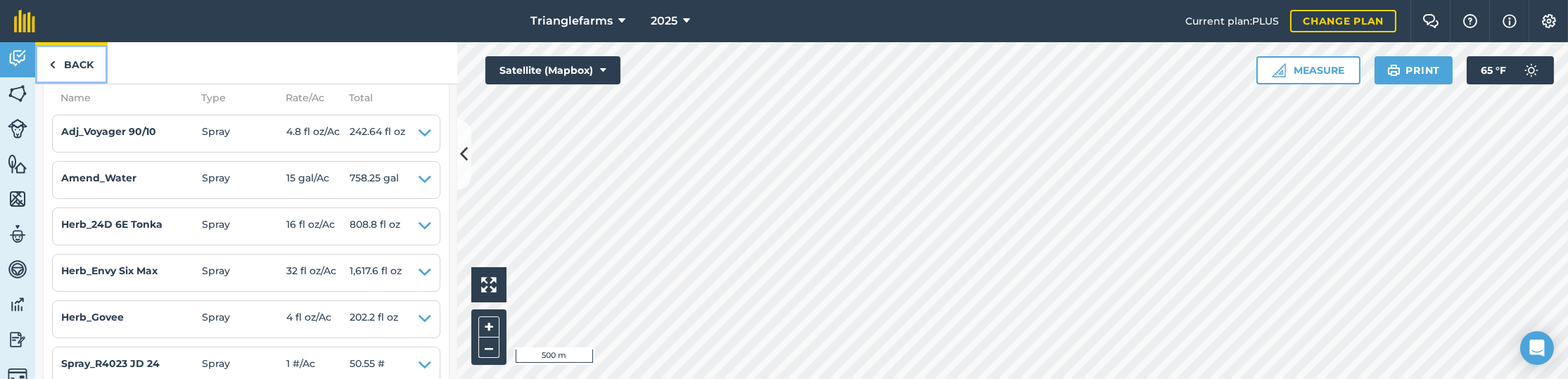
click at [68, 57] on link "Back" at bounding box center [71, 62] width 72 height 41
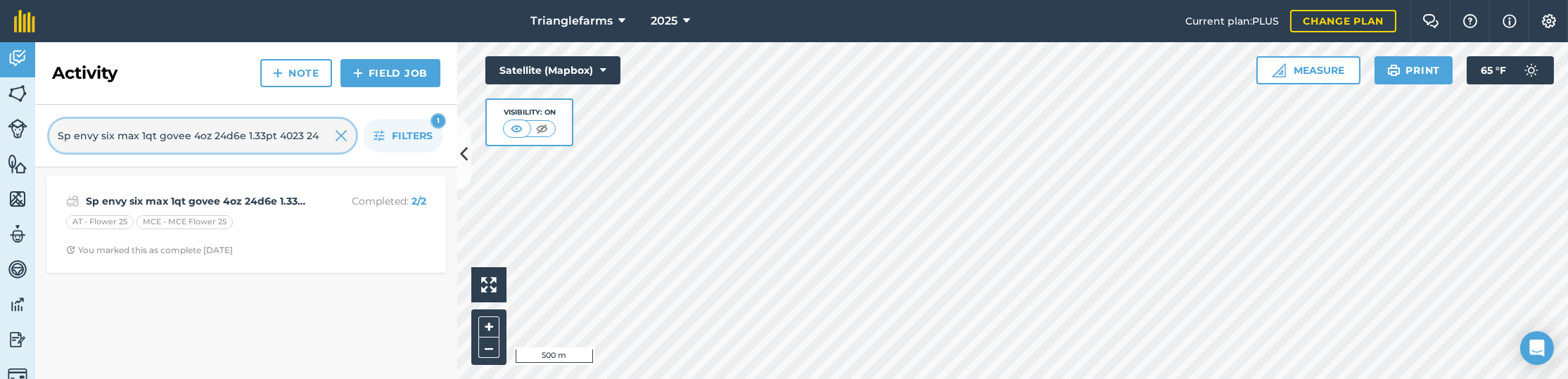
click at [155, 132] on input "Sp envy six max 1qt govee 4oz 24d6e 1.33pt 4023 24" at bounding box center [203, 136] width 307 height 34
paste input "Envy six max 1qt traverse 9.6oz Govee 4oz 24 15"
type input "Sp Envy six max 1qt traverse 9.6oz Govee 4oz 24 15"
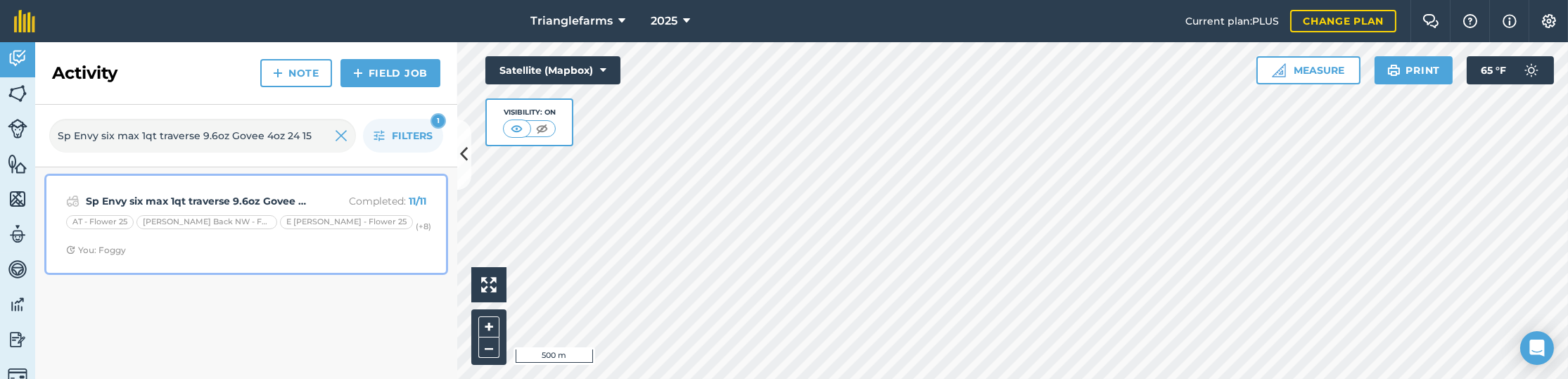
click at [179, 193] on div "Sp Envy six max 1qt traverse 9.6oz Govee 4oz 24 15 Completed : 11 / 11" at bounding box center [246, 201] width 360 height 17
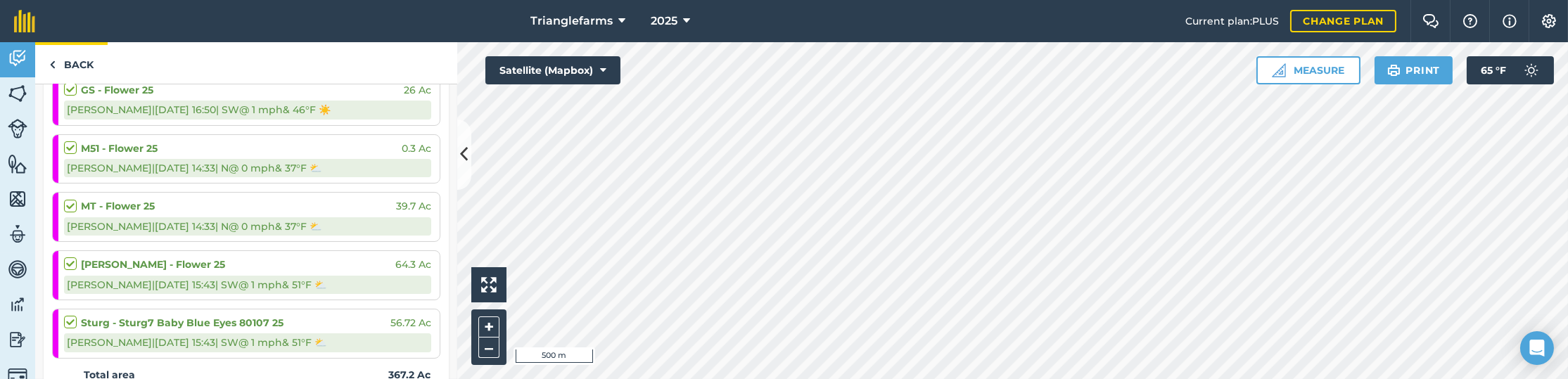
scroll to position [580, 0]
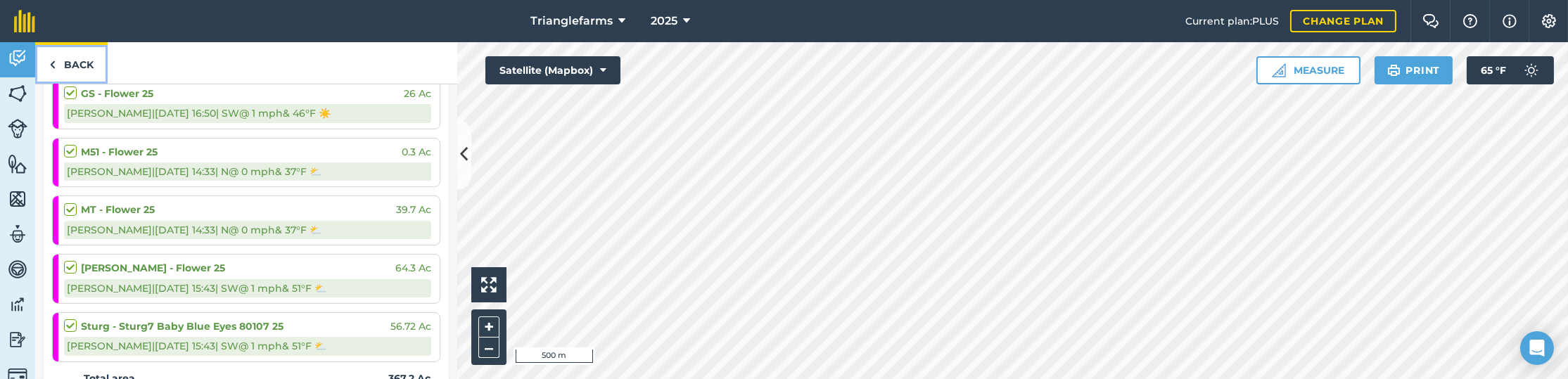
click at [83, 67] on link "Back" at bounding box center [71, 62] width 72 height 41
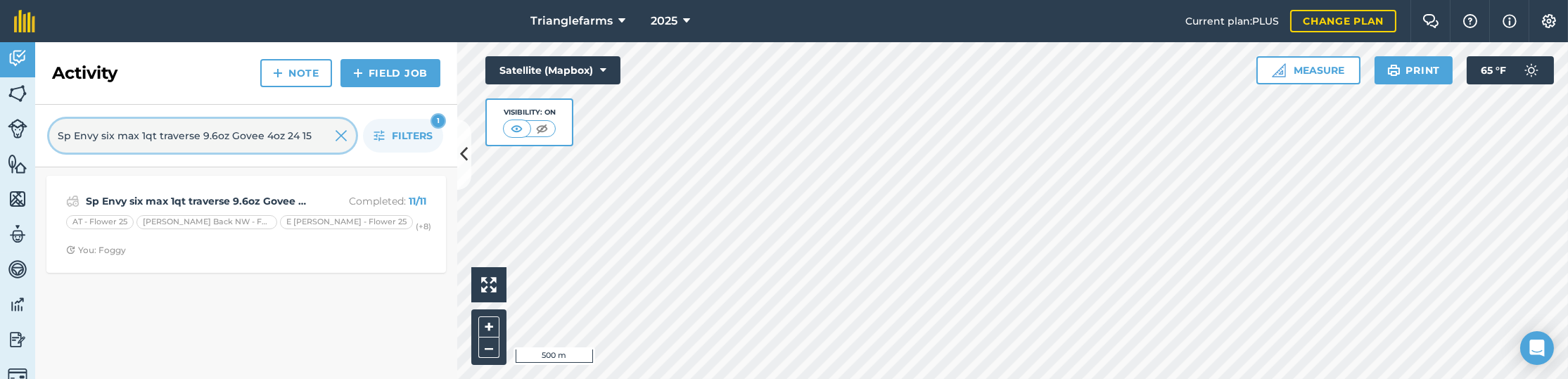
click at [117, 138] on input "Sp Envy six max 1qt traverse 9.6oz Govee 4oz 24 15" at bounding box center [203, 136] width 307 height 34
paste input "Pavilion 3.3pt oxystar 6oz 4023 24"
click at [147, 132] on input "Sp Pavilion 3.3pt oxystar 6oz 4023 24" at bounding box center [203, 136] width 307 height 34
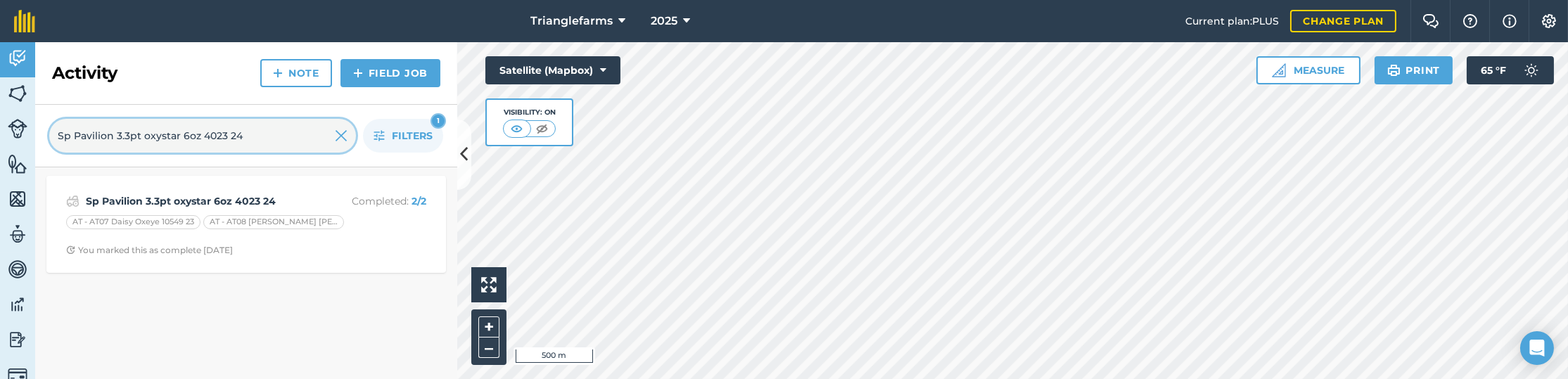
click at [147, 132] on input "Sp Pavilion 3.3pt oxystar 6oz 4023 24" at bounding box center [203, 136] width 307 height 34
paste input "plateau 1.5oz oxystar 5oz"
type input "Sp Pavilion 3.3pt plateau 1.5oz oxystar 5oz 24"
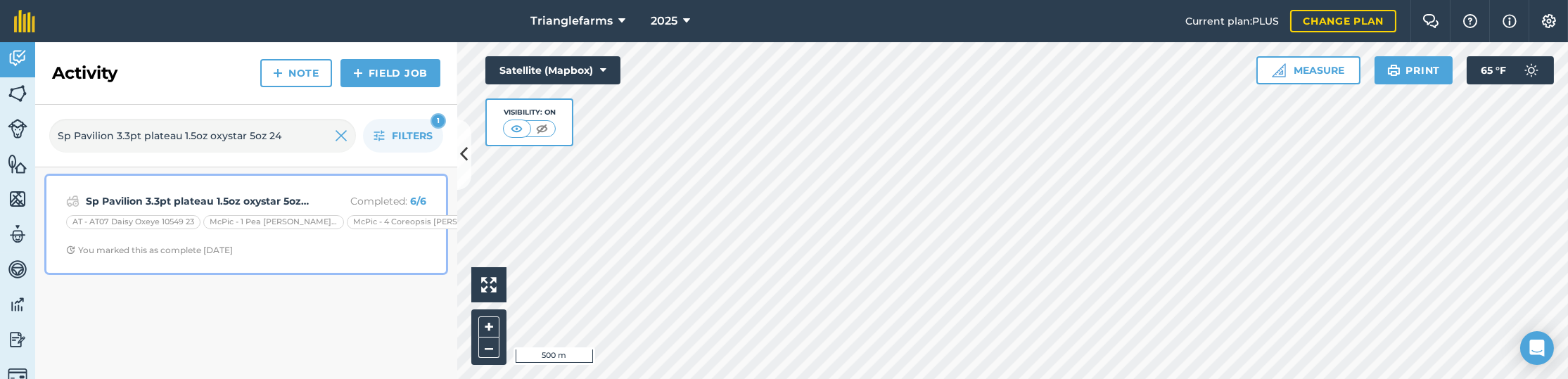
click at [233, 247] on div "You marked this as complete 11 months ago" at bounding box center [149, 250] width 167 height 11
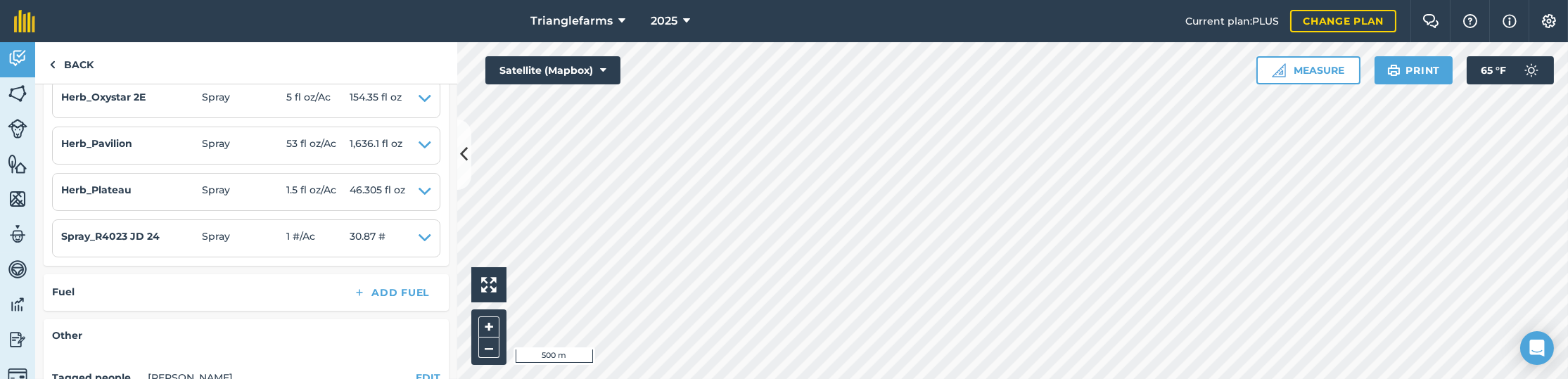
scroll to position [656, 0]
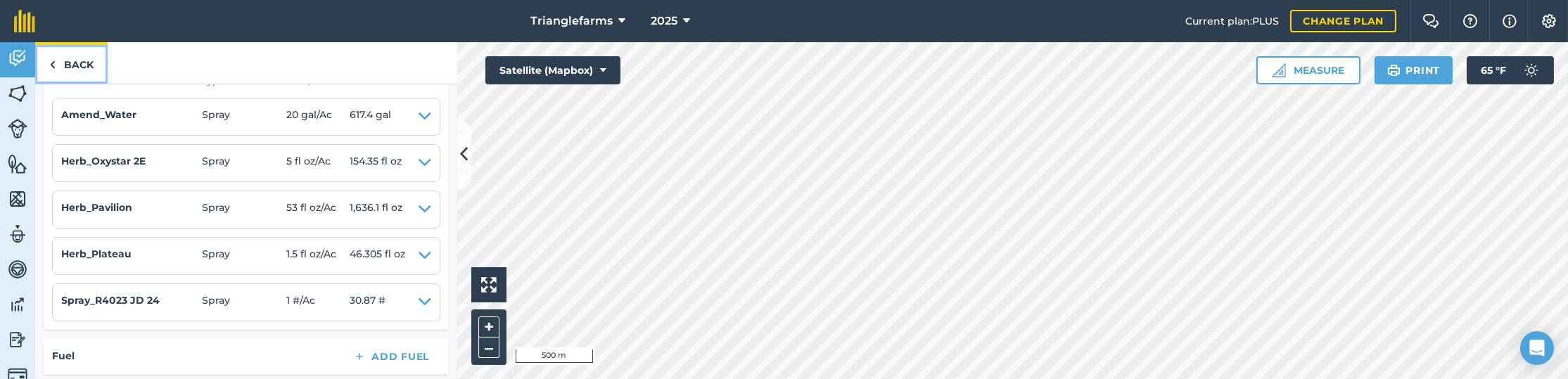
click at [57, 57] on link "Back" at bounding box center [71, 62] width 72 height 41
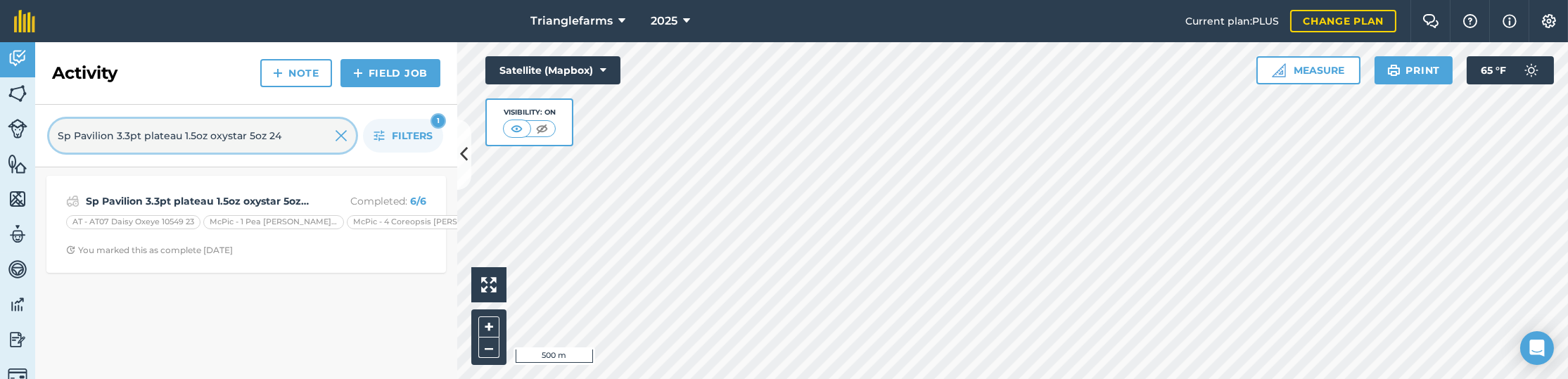
click at [190, 132] on input "Sp Pavilion 3.3pt plateau 1.5oz oxystar 5oz 24" at bounding box center [203, 136] width 307 height 34
paste input "oxystar 6oz 4023"
type input "Sp Pavilion 3.3pt oxystar 6oz 4023 24"
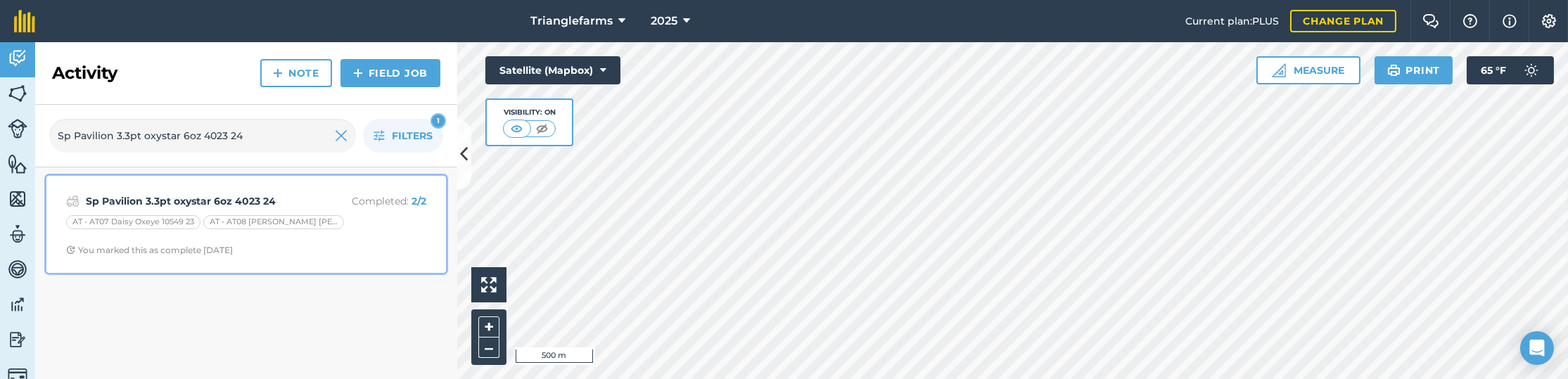
click at [185, 197] on strong "Sp Pavilion 3.3pt oxystar 6oz 4023 24" at bounding box center [197, 201] width 223 height 15
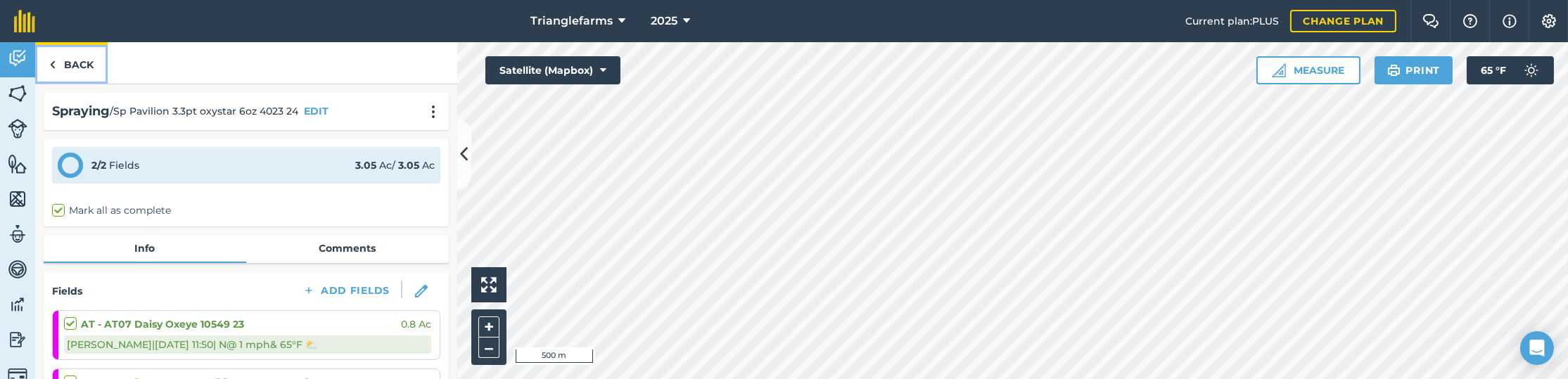
click at [92, 68] on link "Back" at bounding box center [71, 62] width 72 height 41
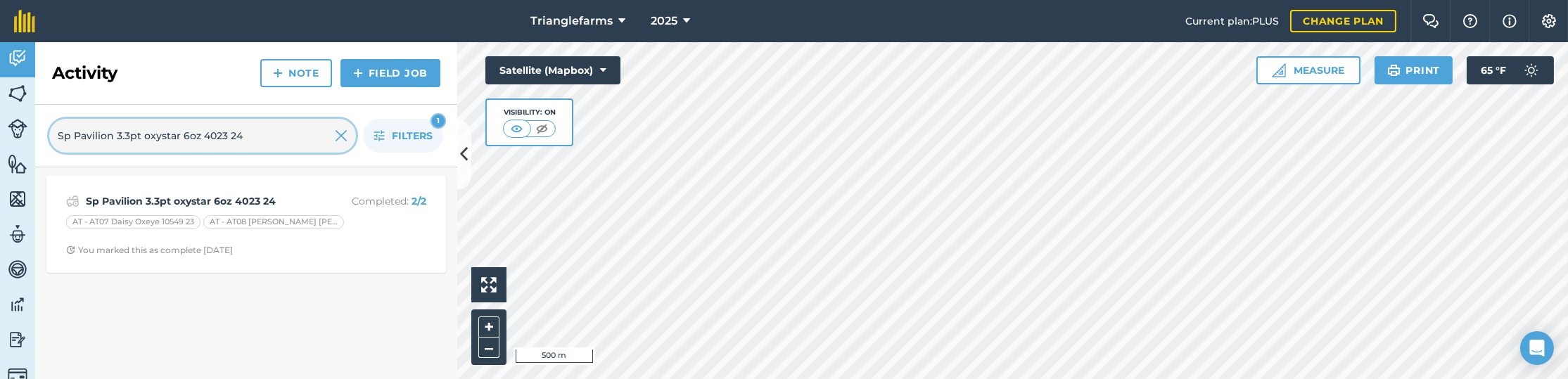
click at [232, 120] on input "Sp Pavilion 3.3pt oxystar 6oz 4023 24" at bounding box center [203, 136] width 307 height 34
paste input "zidua 3oz Dimetric 5.8oz govee4oz havoc 1.5pt v"
type input "Sp zidua 3oz Dimetric 5.8oz govee4oz havoc 1.5pt v"
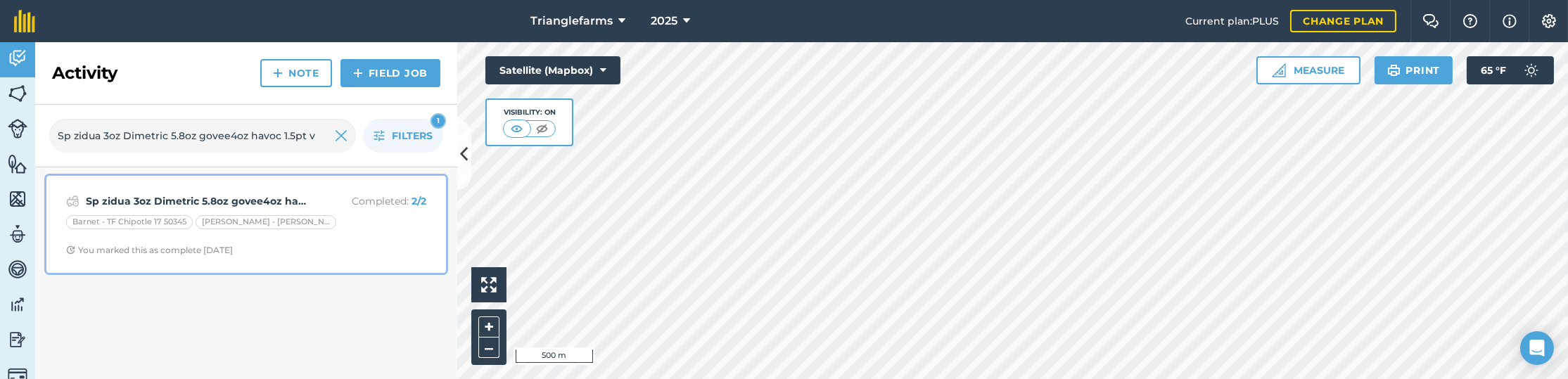
click at [295, 190] on div "Sp zidua 3oz Dimetric 5.8oz govee4oz havoc 1.5pt v Completed : 2 / 2 Barnet - T…" at bounding box center [246, 225] width 382 height 80
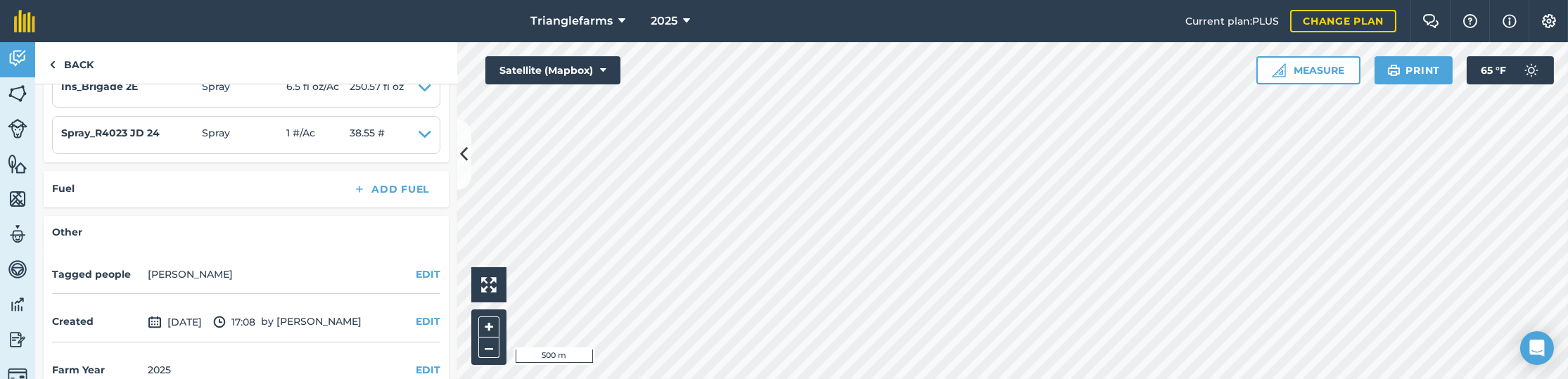
scroll to position [754, 0]
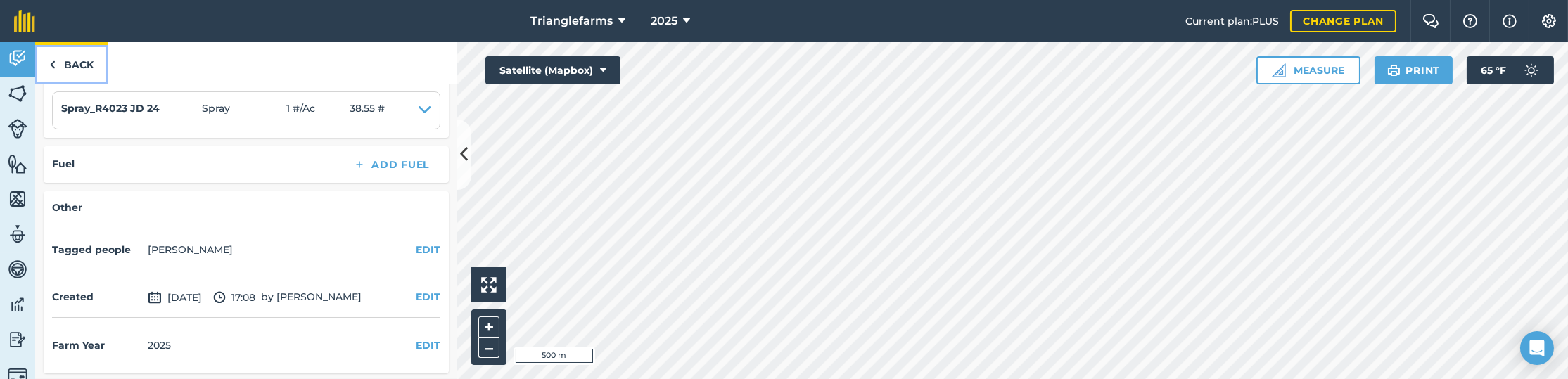
click at [88, 65] on link "Back" at bounding box center [71, 62] width 72 height 41
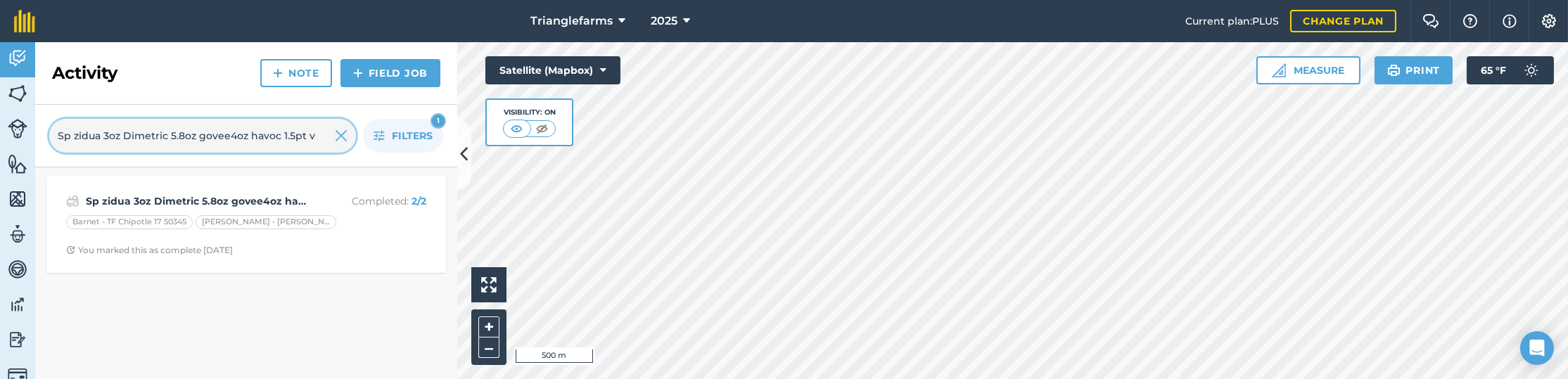
click at [122, 142] on input "Sp zidua 3oz Dimetric 5.8oz govee4oz havoc 1.5pt v" at bounding box center [203, 136] width 307 height 34
paste input "7.5oz Govee 4oz havoc 1.5pt"
click at [189, 130] on input "Sp zidua 3oz Dimetric 7.5oz Govee 4oz havoc 1.5pt" at bounding box center [203, 136] width 307 height 34
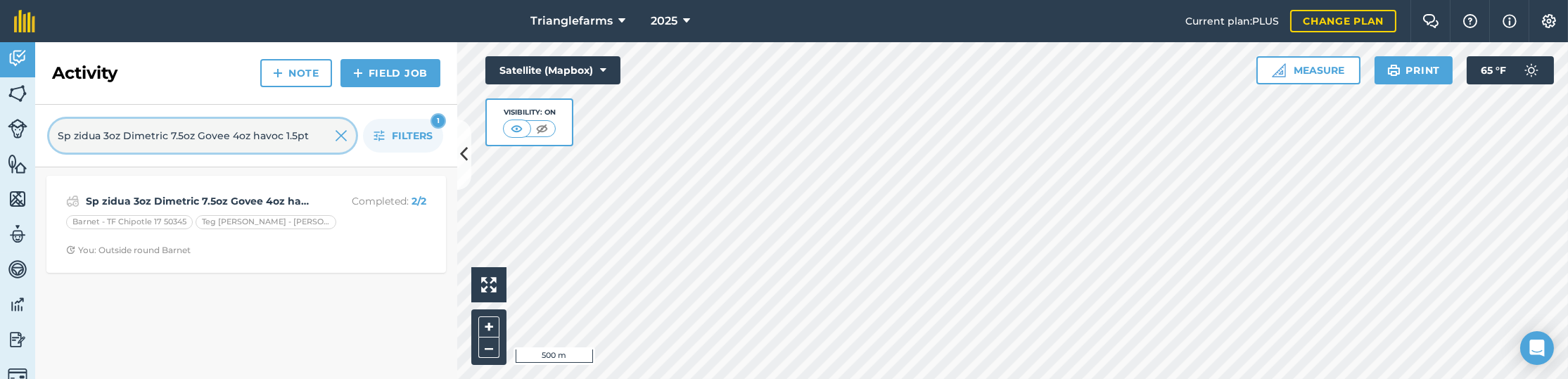
click at [189, 130] on input "Sp zidua 3oz Dimetric 7.5oz Govee 4oz havoc 1.5pt" at bounding box center [203, 136] width 307 height 34
paste input "5.8oz govee4oz havoc 1.5pt v"
type input "Sp zidua 3oz Dimetric 5.8oz govee4oz havoc 1.5pt v"
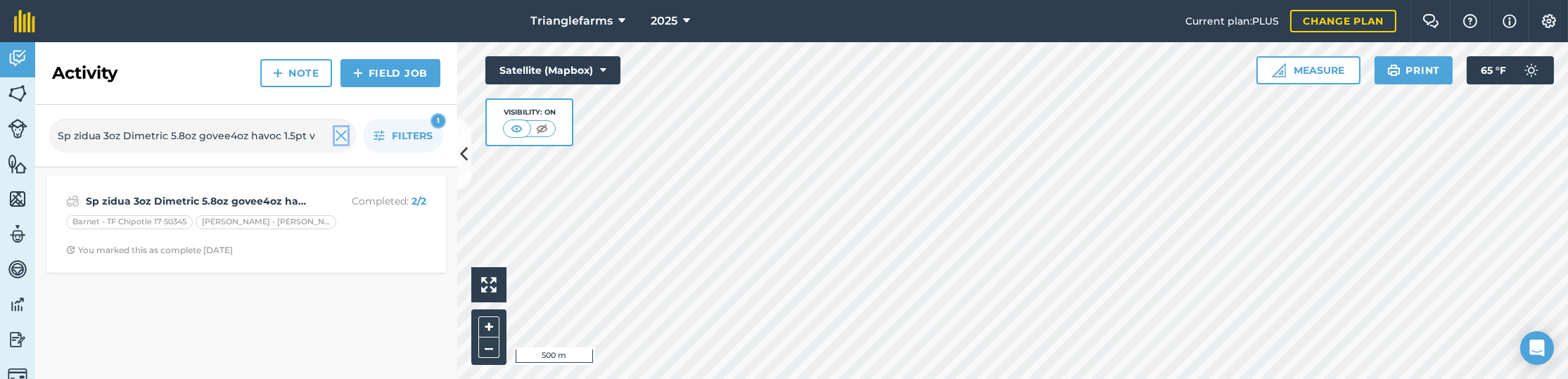
click at [341, 135] on img at bounding box center [340, 136] width 13 height 17
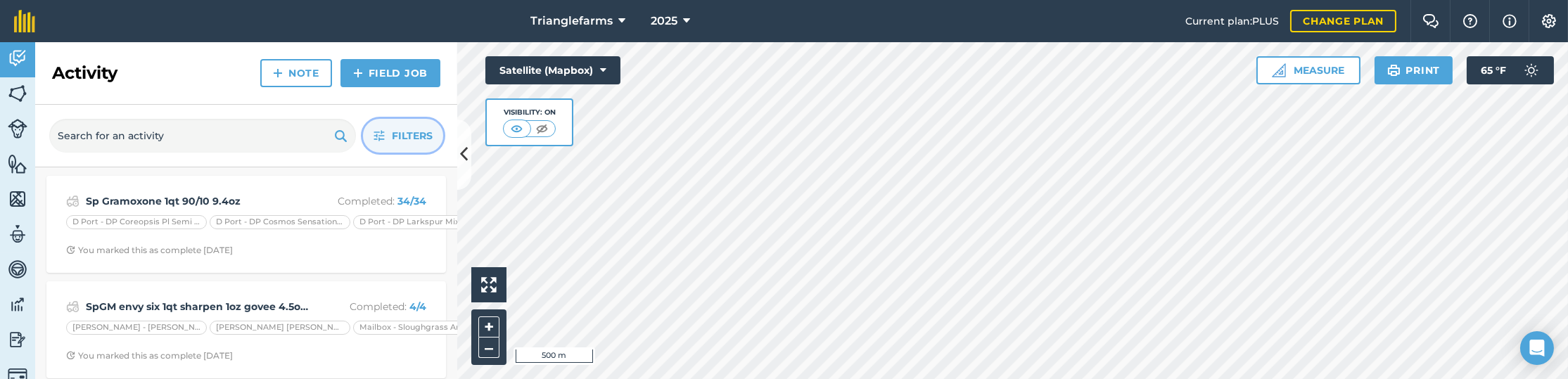
click at [387, 132] on button "Filters" at bounding box center [403, 136] width 80 height 34
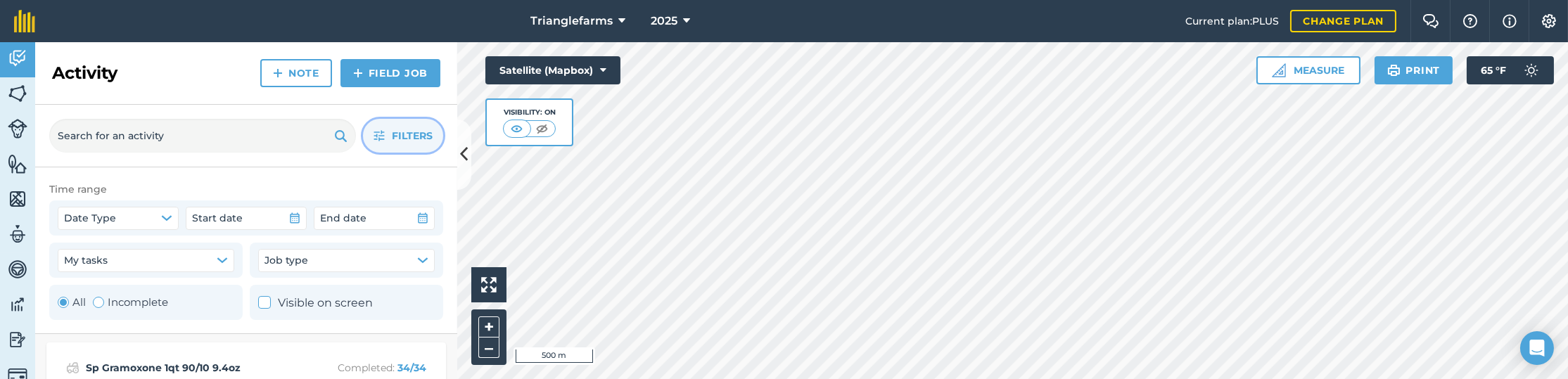
click at [387, 132] on button "Filters" at bounding box center [403, 136] width 80 height 34
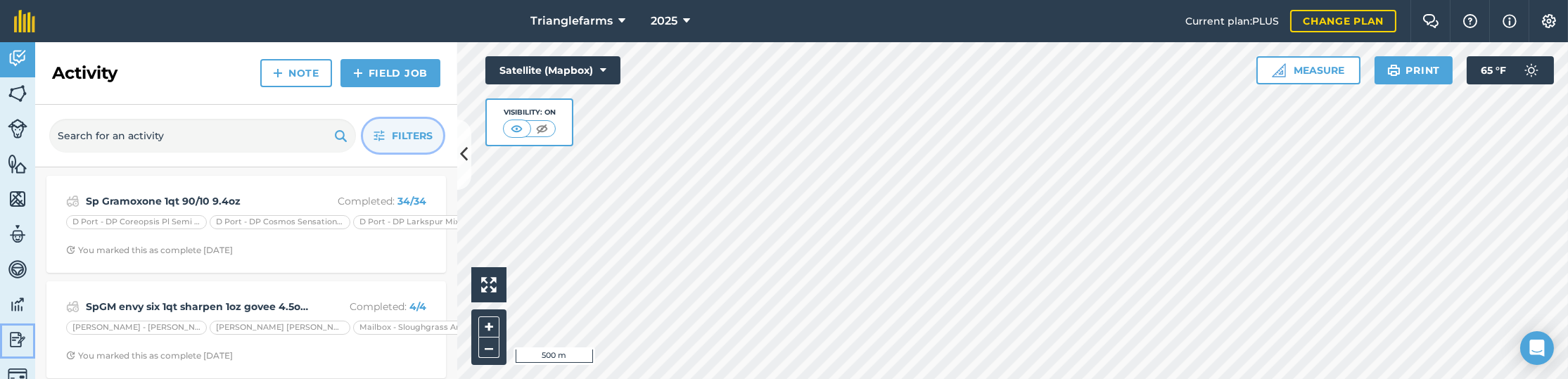
click at [11, 338] on img at bounding box center [17, 340] width 19 height 21
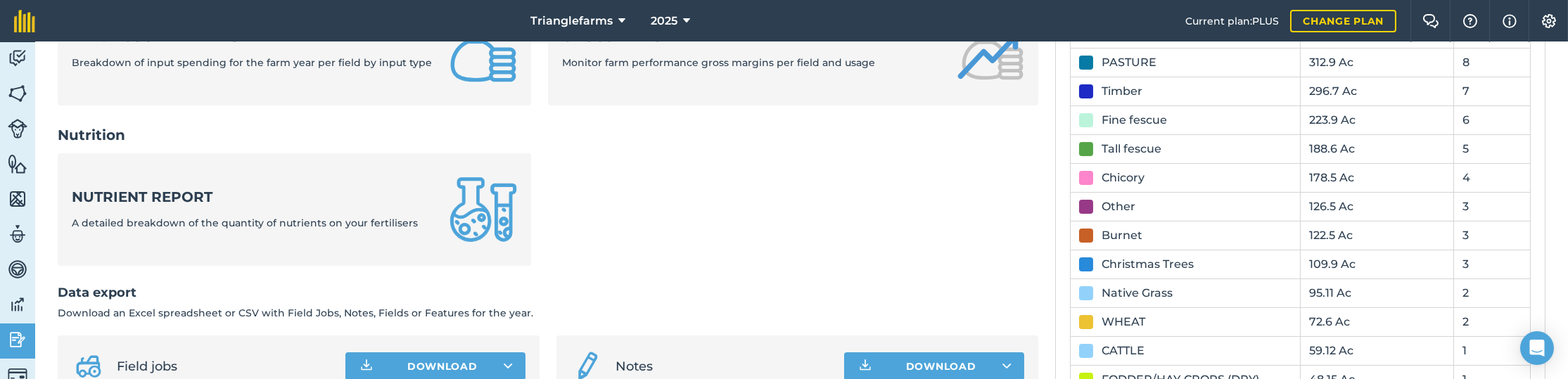
scroll to position [750, 0]
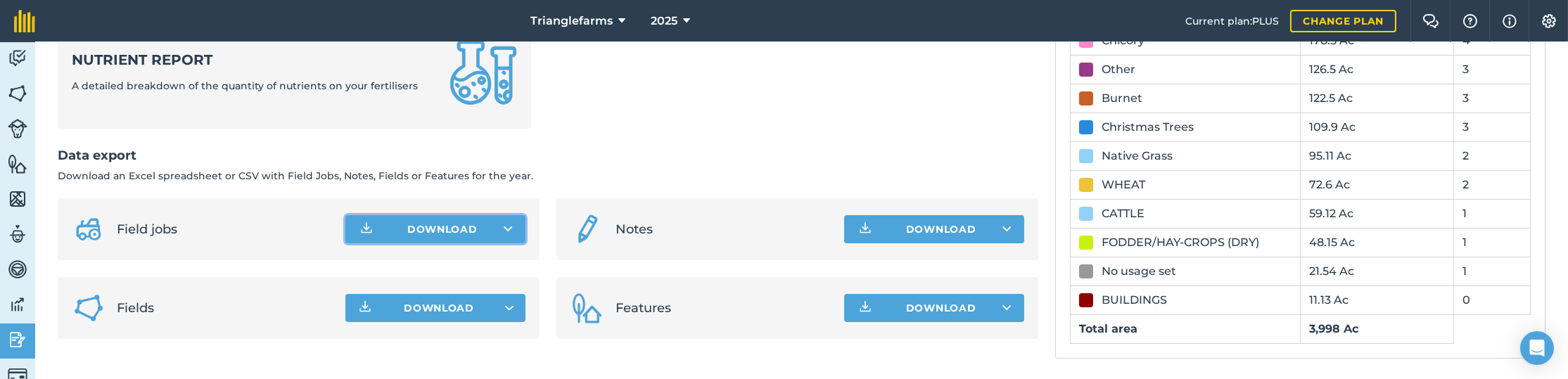
click at [509, 226] on icon at bounding box center [508, 229] width 9 height 14
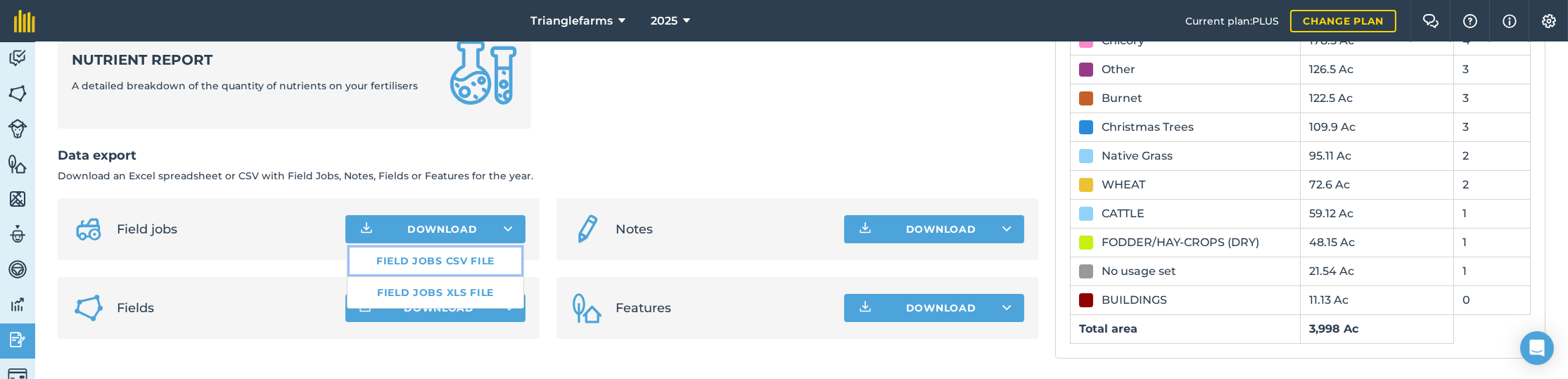
click at [448, 260] on link "Field jobs CSV file" at bounding box center [435, 261] width 176 height 31
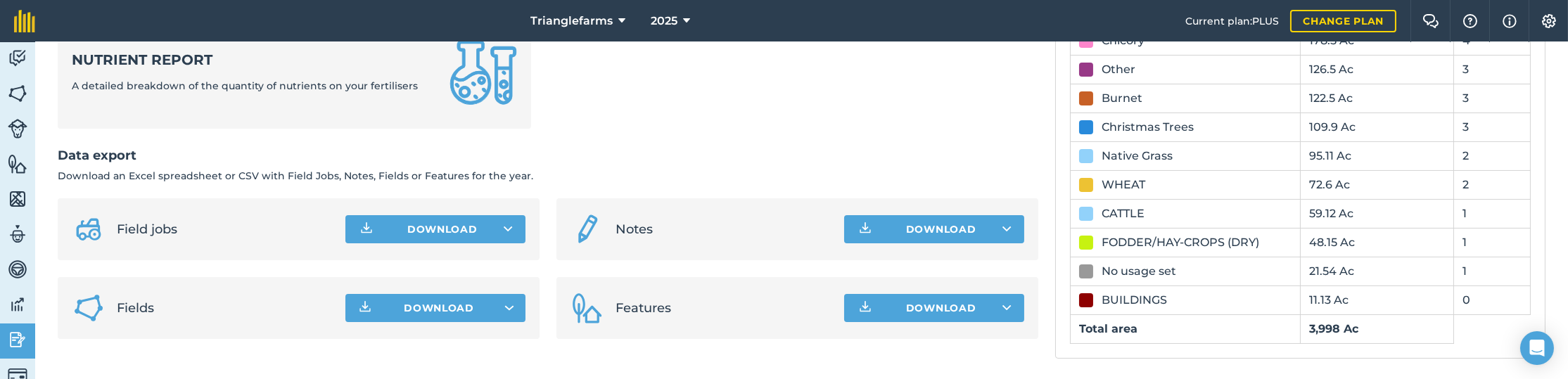
drag, startPoint x: 532, startPoint y: 73, endPoint x: 532, endPoint y: 102, distance: 29.0
click at [532, 102] on li "Nutrient report A detailed breakdown of the quantity of nutrients on your ferti…" at bounding box center [303, 72] width 491 height 112
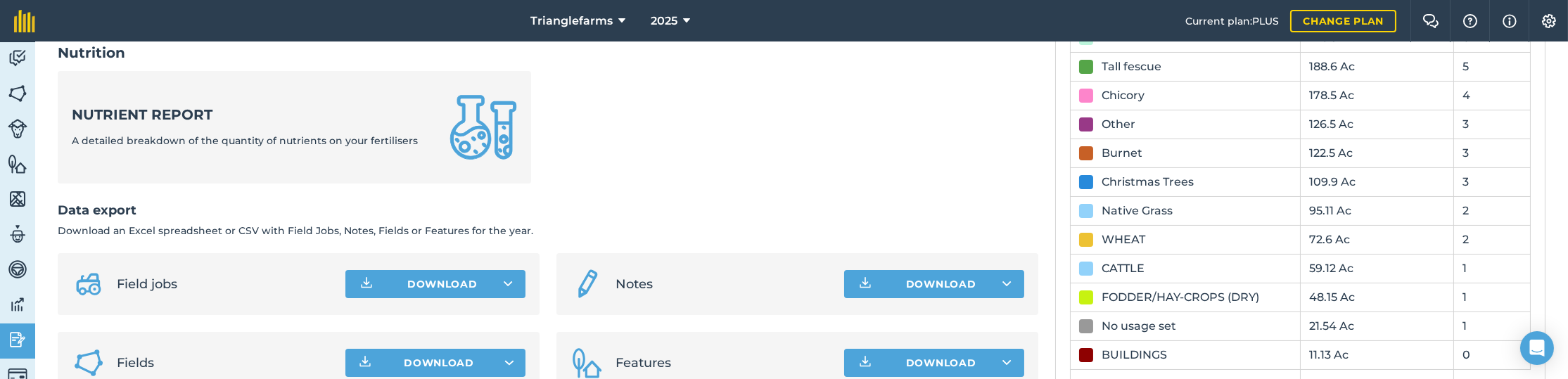
scroll to position [495, 0]
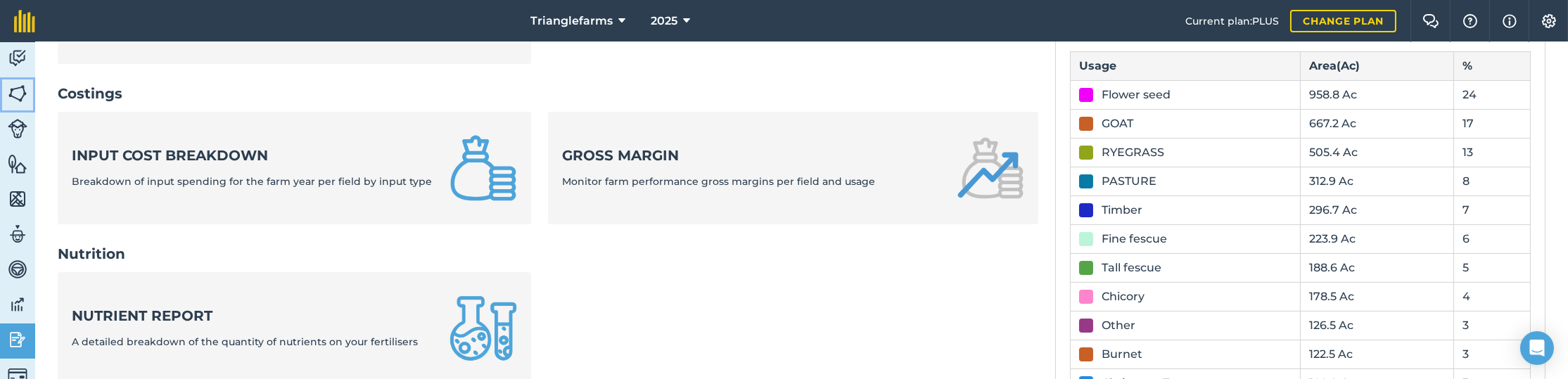
click at [20, 93] on img at bounding box center [17, 93] width 19 height 21
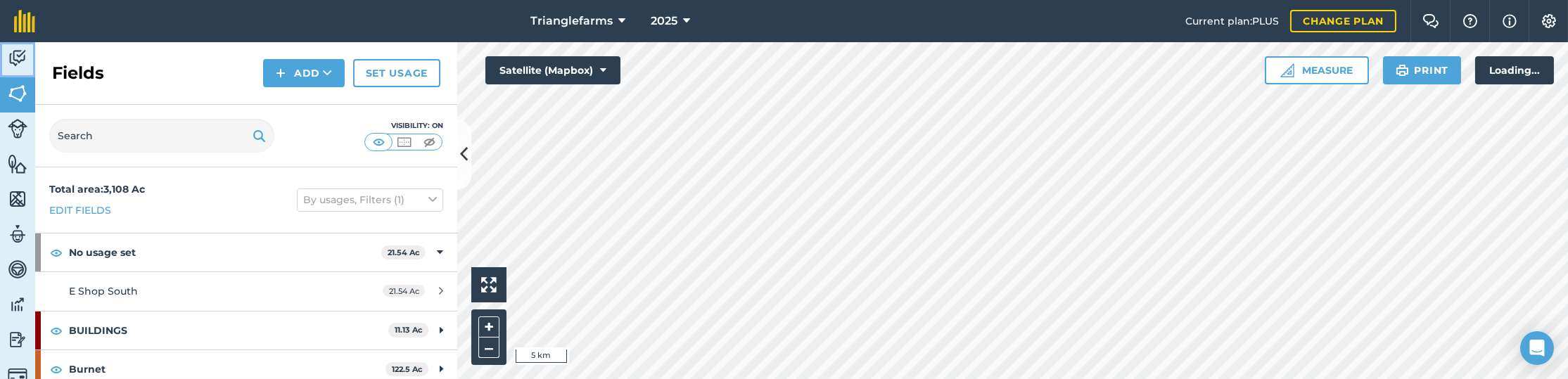
click at [19, 70] on link "Activity" at bounding box center [18, 60] width 35 height 35
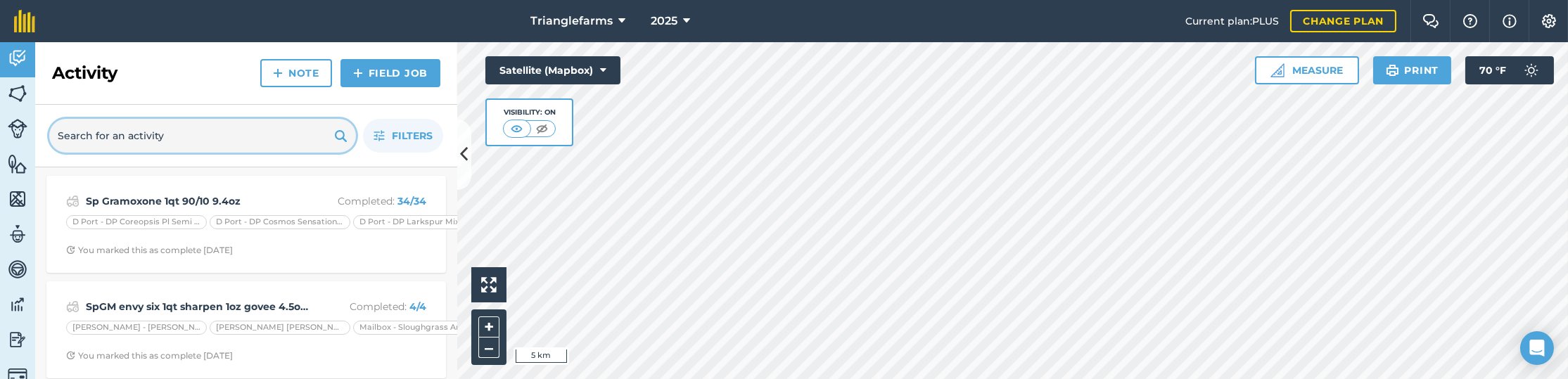
click at [120, 138] on input "text" at bounding box center [203, 136] width 307 height 34
paste input "SpGM envy six 1qt sharpen 1oz govee 4.5oz travers"
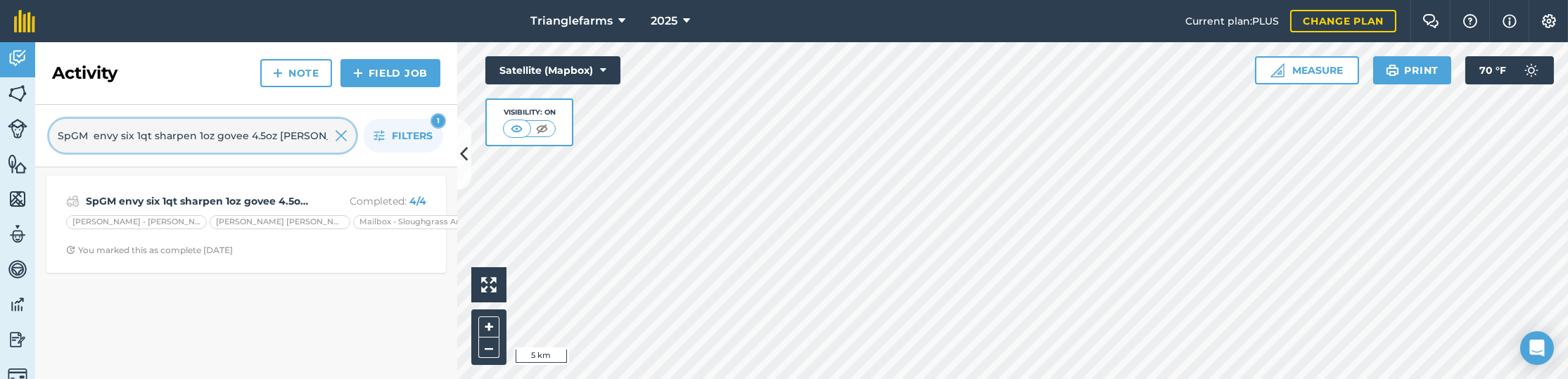
type input "SpGM envy six 1qt sharpen 1oz govee 4.5oz travers"
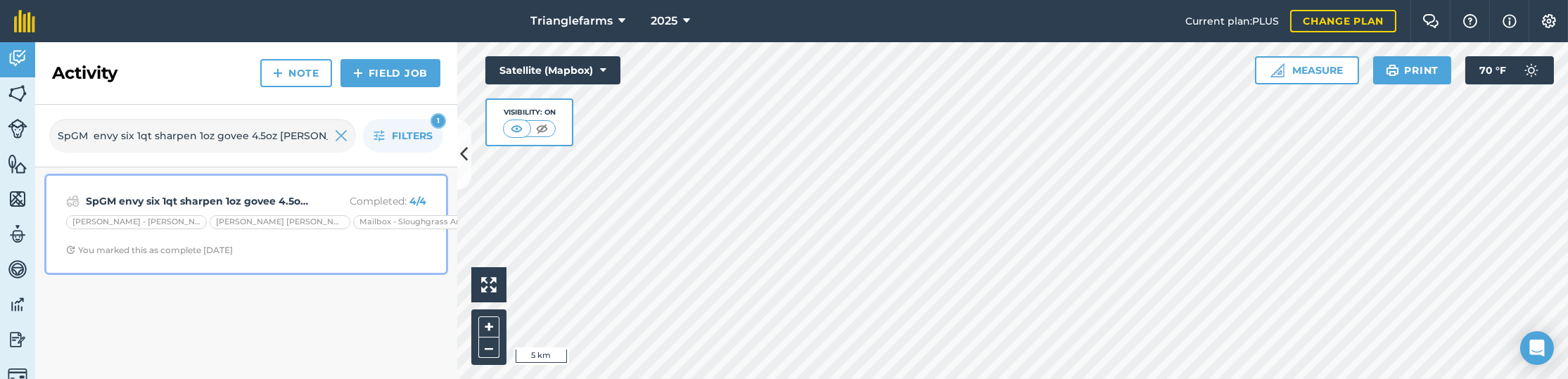
click at [261, 194] on strong "SpGM envy six 1qt sharpen 1oz govee 4.5oz travers" at bounding box center [197, 201] width 223 height 15
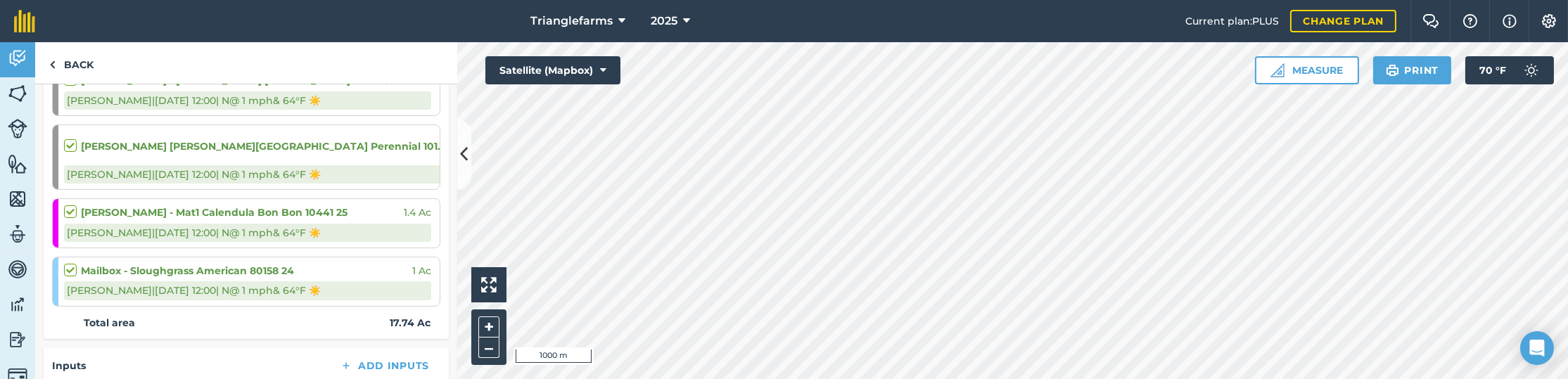
scroll to position [191, 0]
